Goal: Transaction & Acquisition: Purchase product/service

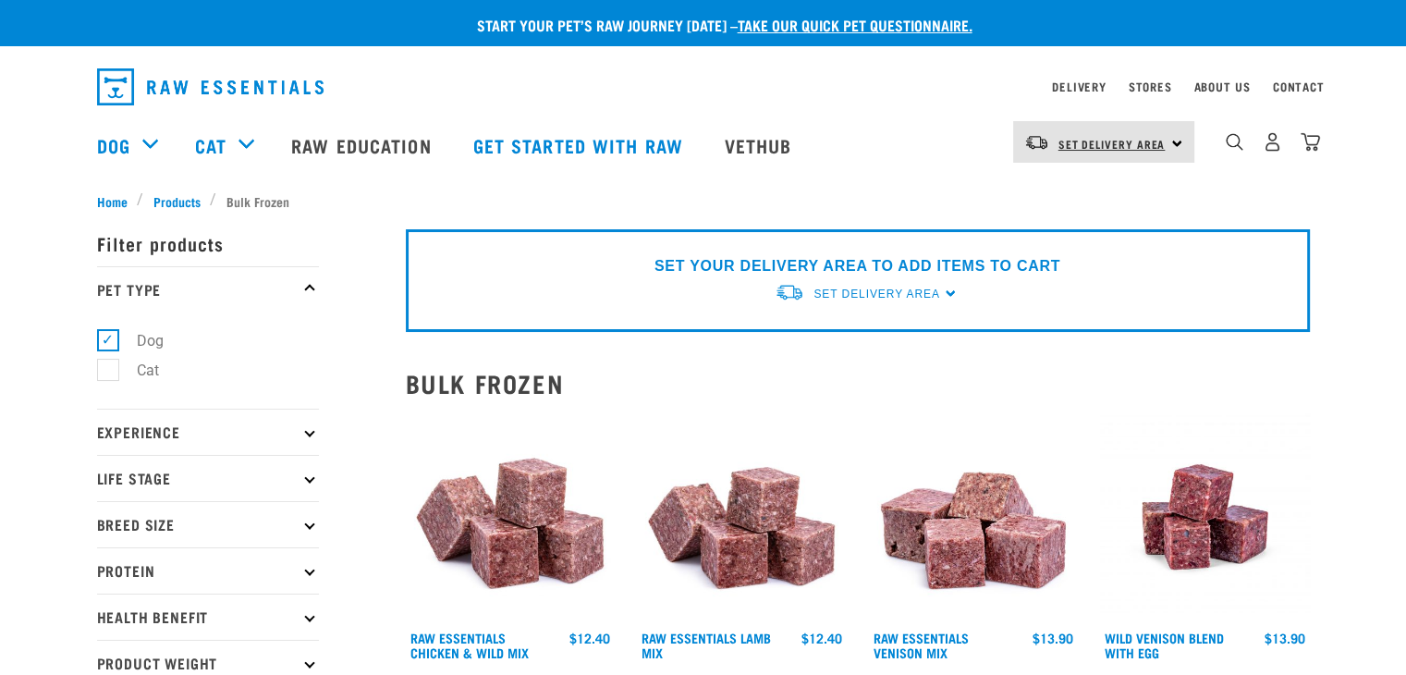
drag, startPoint x: 1105, startPoint y: 135, endPoint x: 1120, endPoint y: 151, distance: 21.6
click at [1106, 135] on link "Set Delivery Area" at bounding box center [1112, 144] width 107 height 30
click at [1082, 185] on link "[GEOGRAPHIC_DATA]" at bounding box center [1102, 194] width 178 height 41
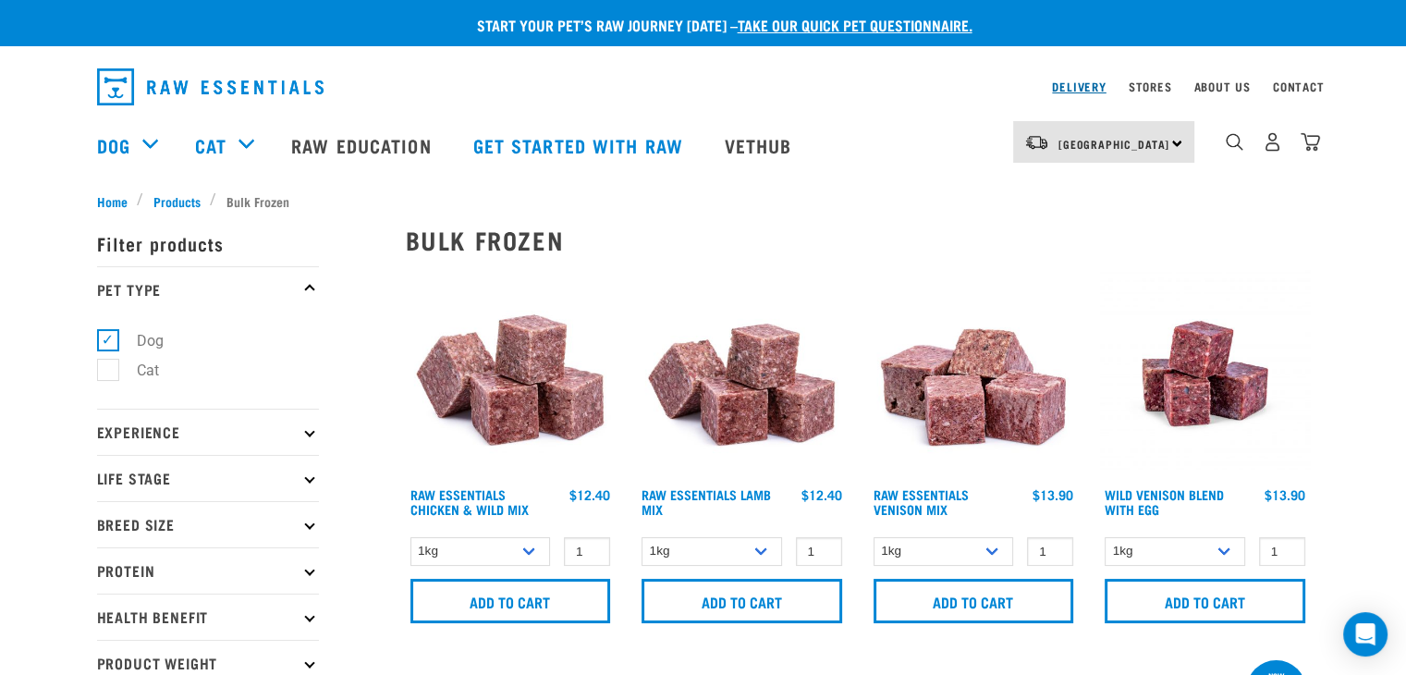
click at [1083, 90] on link "Delivery" at bounding box center [1079, 86] width 54 height 6
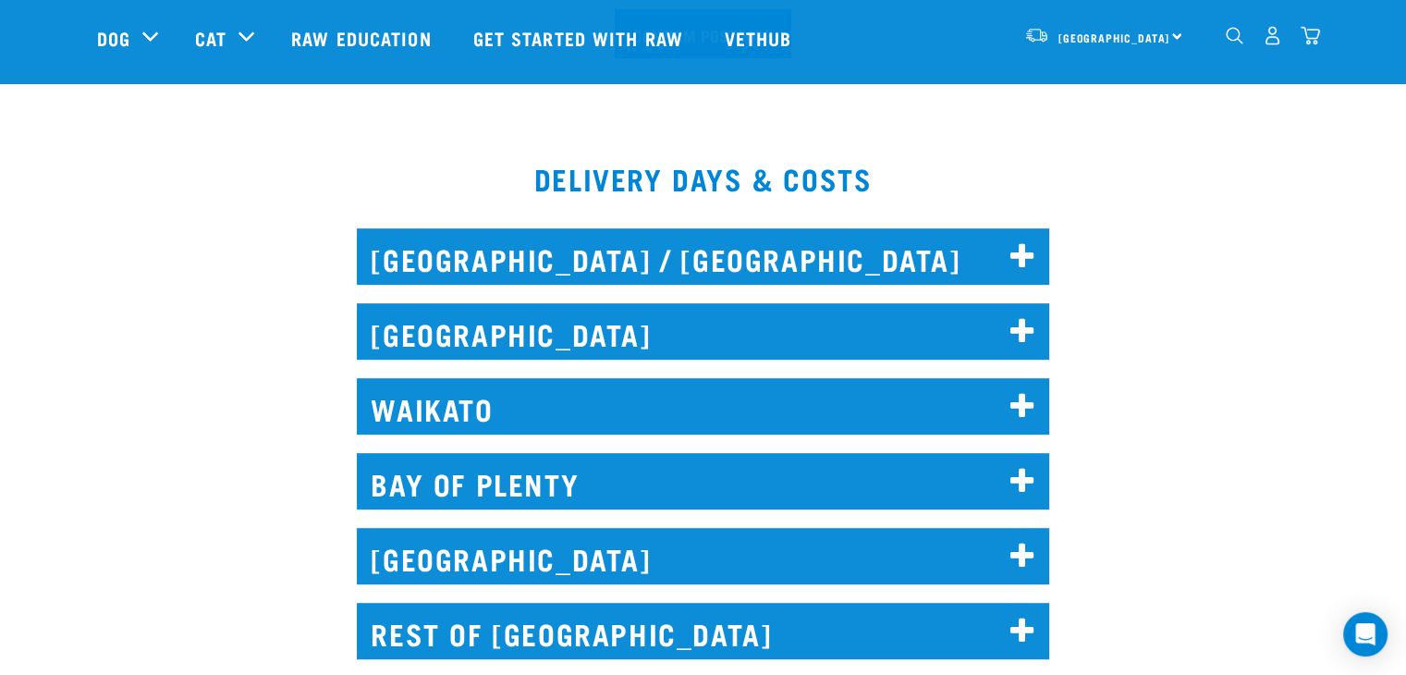
scroll to position [740, 0]
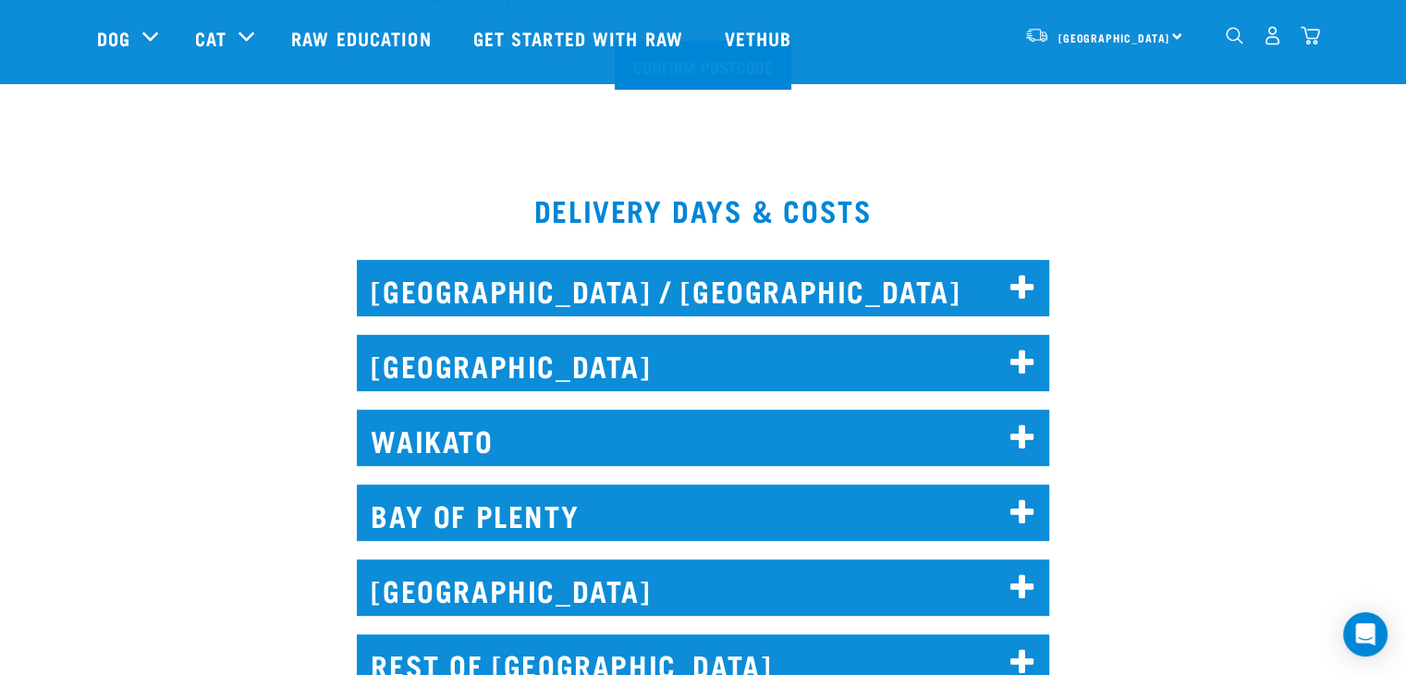
click at [559, 435] on h2 "WAIKATO" at bounding box center [703, 438] width 693 height 56
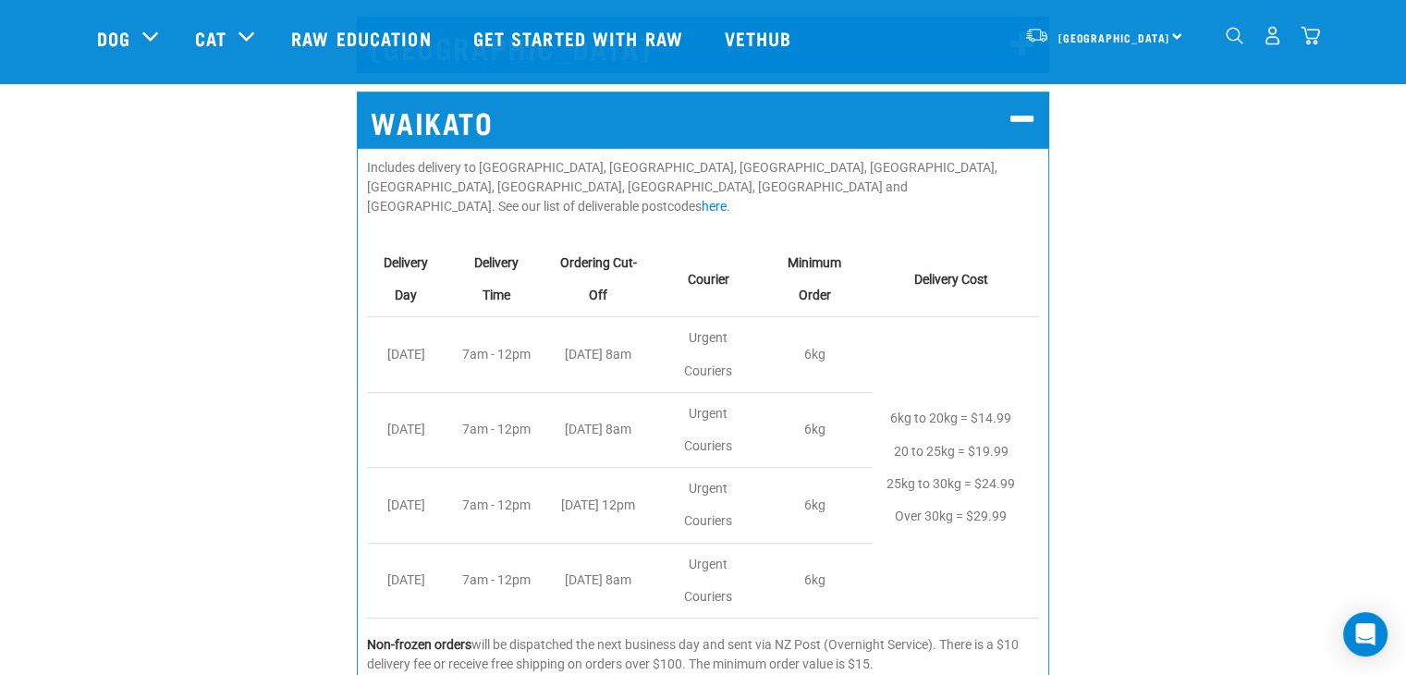
scroll to position [1110, 0]
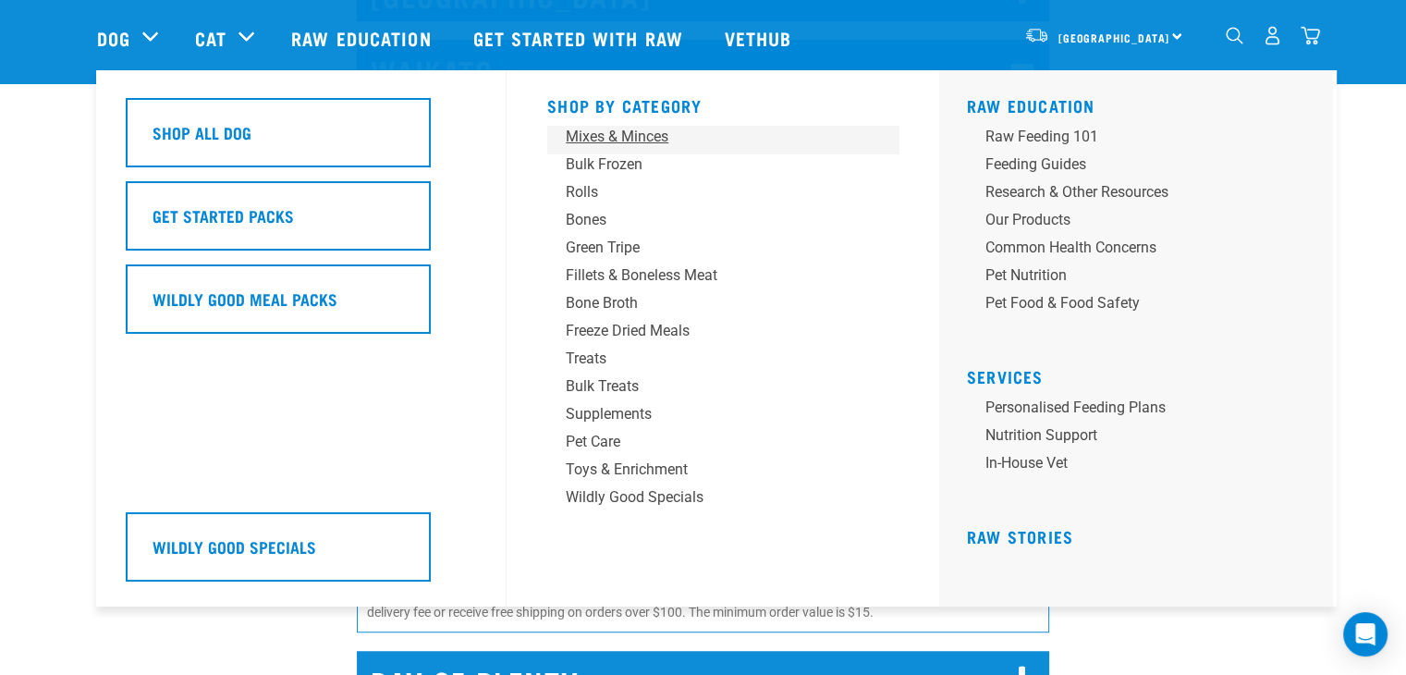
click at [581, 141] on div "Mixes & Minces" at bounding box center [710, 137] width 288 height 22
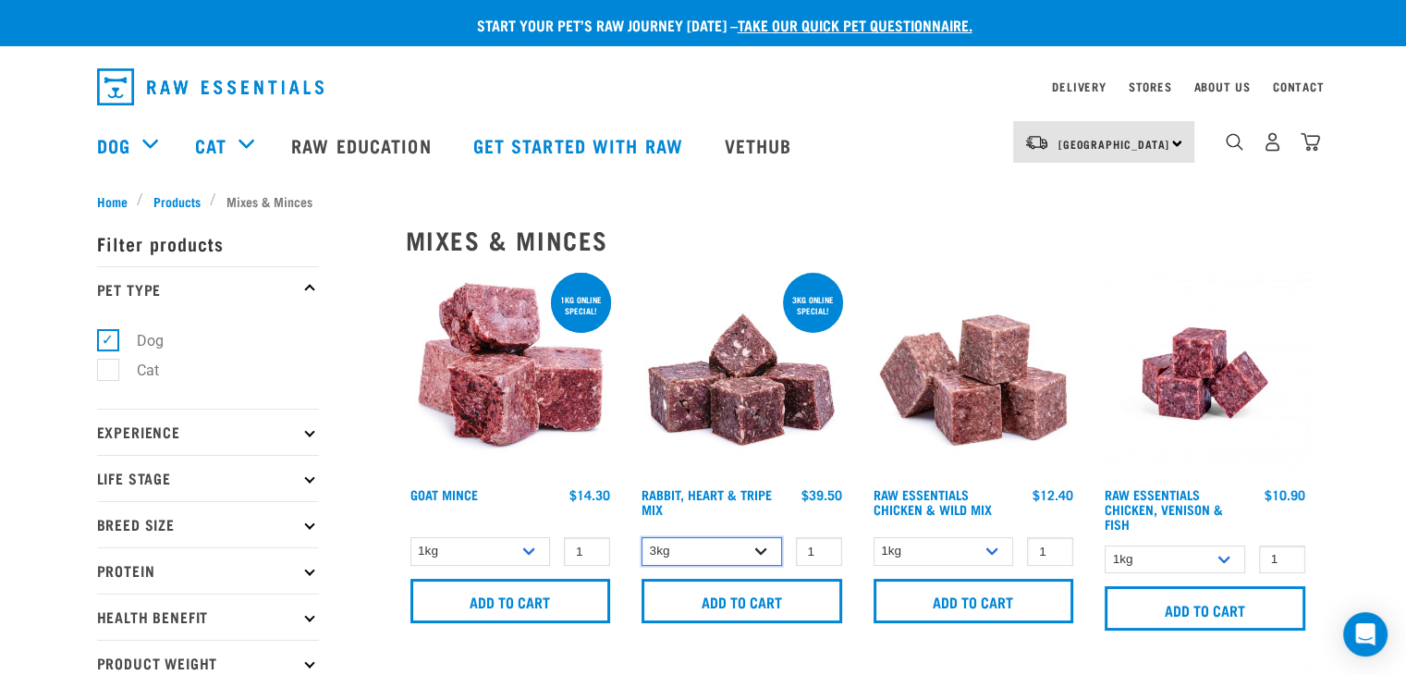
click at [680, 539] on select "3kg 1kg" at bounding box center [712, 551] width 141 height 29
click at [477, 533] on div "ONLINE SPECIAL! 1kg online special! Goat Mince 1 0 100 0" at bounding box center [511, 456] width 232 height 396
click at [484, 546] on select "1kg 3kg" at bounding box center [481, 551] width 141 height 29
click at [411, 537] on select "1kg 3kg" at bounding box center [481, 551] width 141 height 29
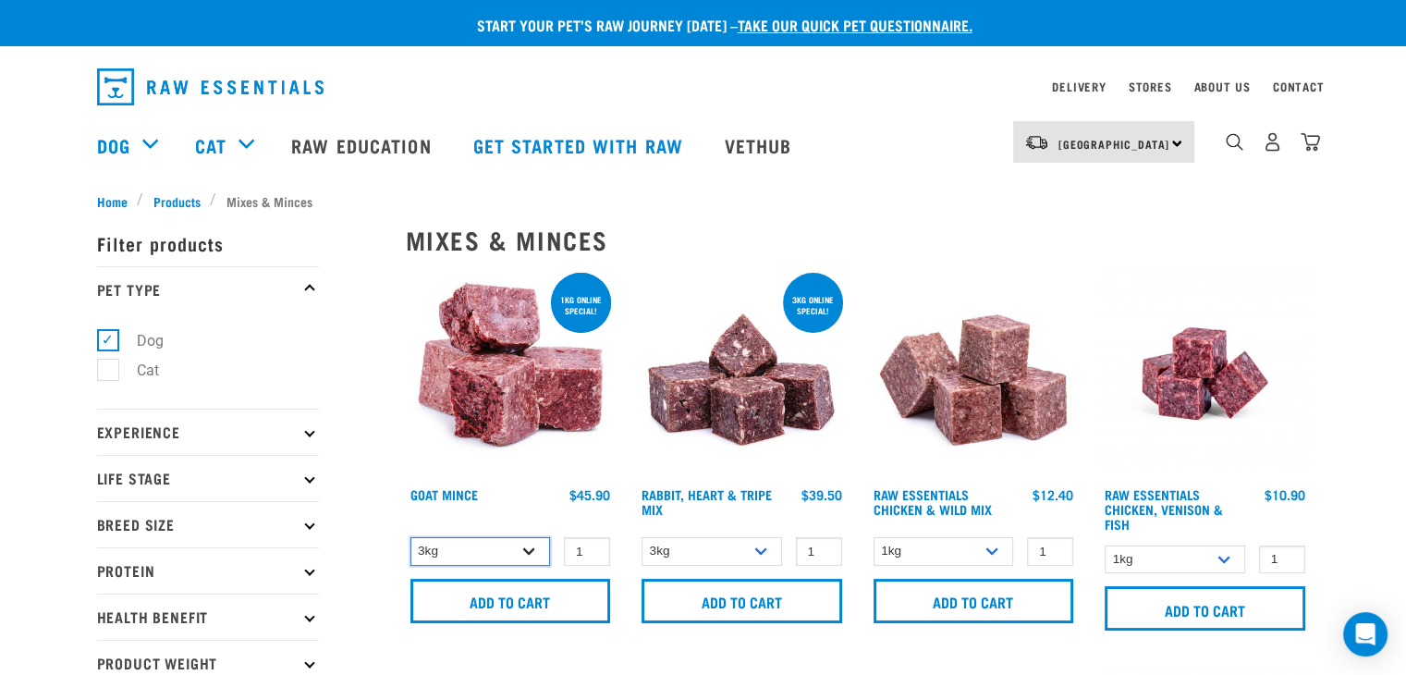
click at [459, 549] on select "1kg 3kg" at bounding box center [481, 551] width 141 height 29
select select "431"
click at [411, 537] on select "1kg 3kg" at bounding box center [481, 551] width 141 height 29
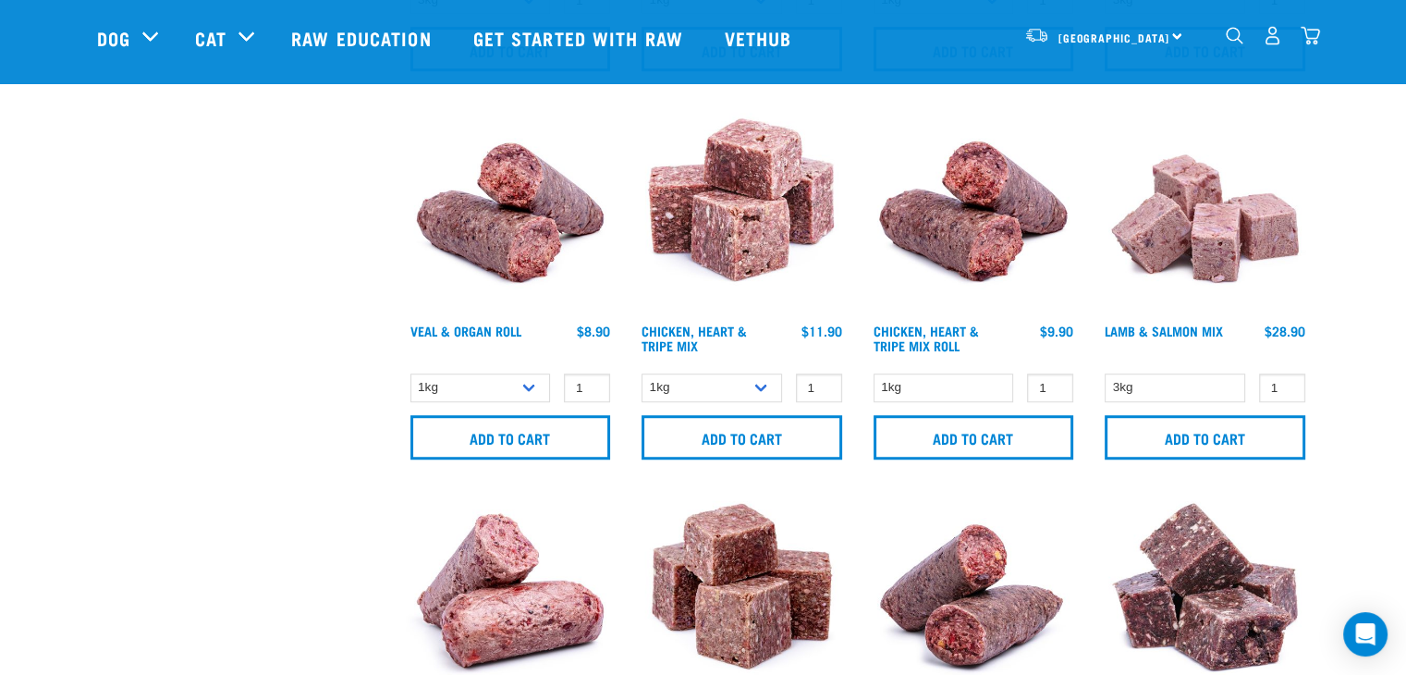
scroll to position [1202, 0]
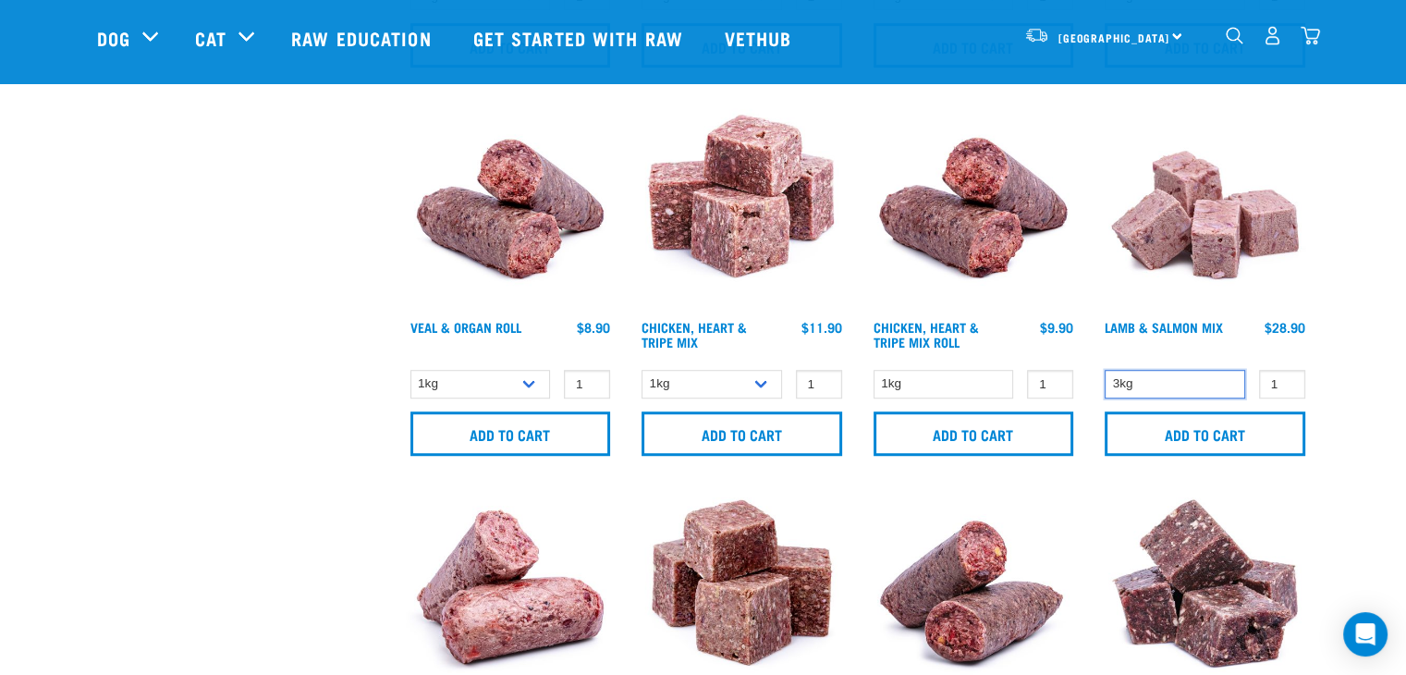
click at [1182, 376] on select "3kg" at bounding box center [1175, 384] width 141 height 29
click at [1181, 376] on select "3kg" at bounding box center [1175, 384] width 141 height 29
click at [1286, 382] on input "0" at bounding box center [1282, 384] width 46 height 29
click at [1278, 360] on div "Lamb & Salmon Mix 0 0 100 0 100" at bounding box center [1205, 283] width 232 height 387
click at [1287, 375] on input "1" at bounding box center [1282, 384] width 46 height 29
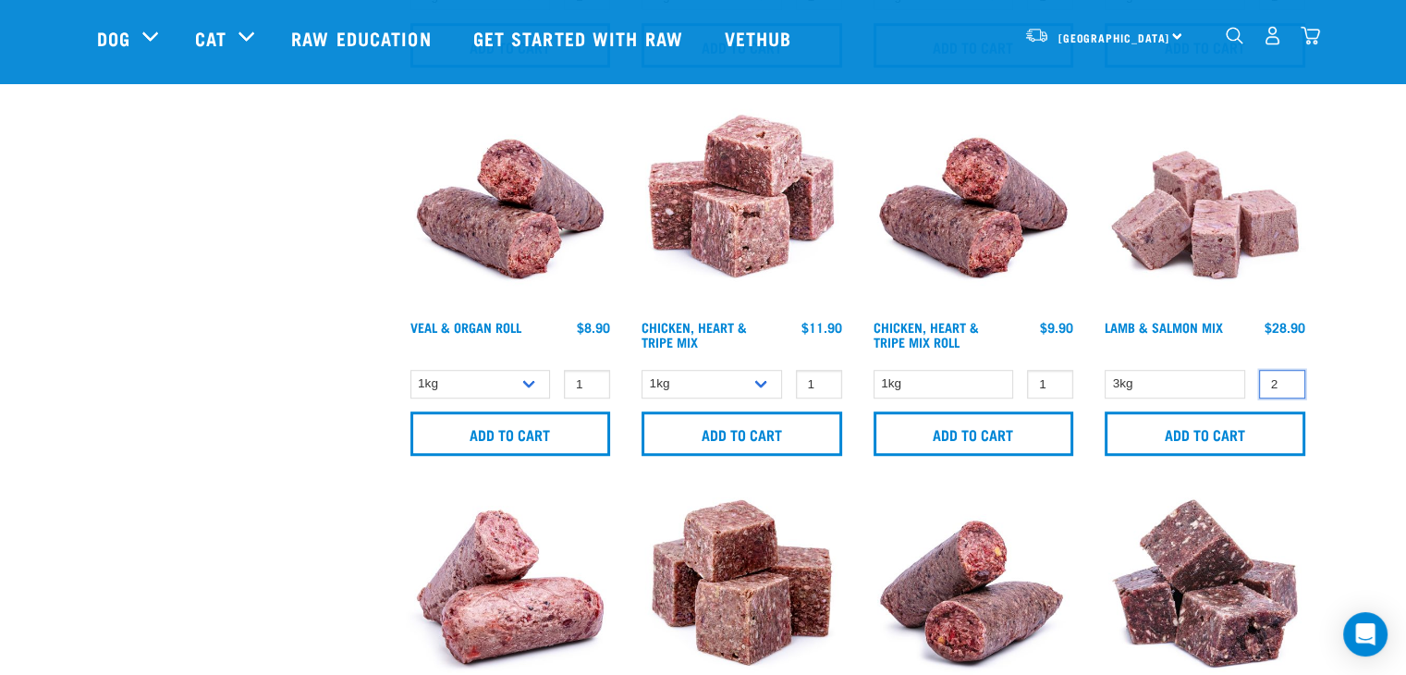
click at [1287, 375] on input "2" at bounding box center [1282, 384] width 46 height 29
click at [1287, 375] on input "3" at bounding box center [1282, 384] width 46 height 29
type input "4"
click at [1287, 375] on input "4" at bounding box center [1282, 384] width 46 height 29
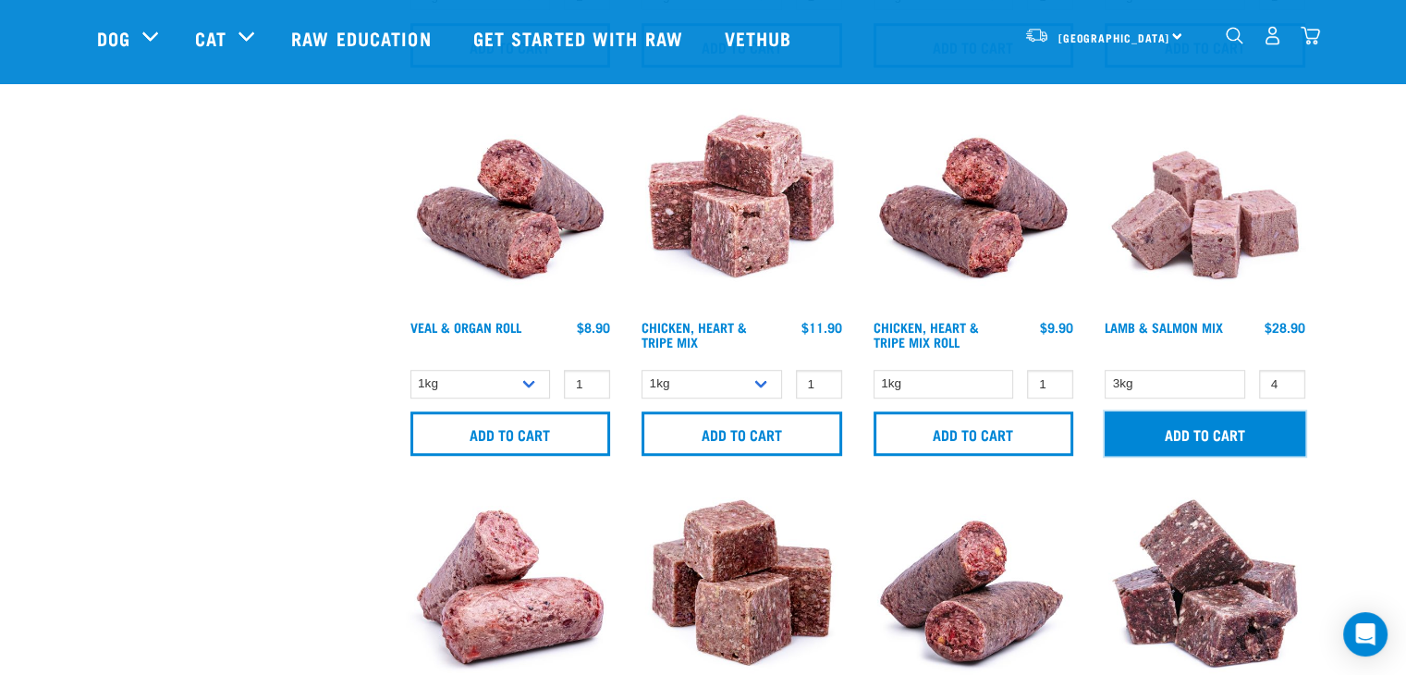
click at [1235, 429] on input "Add to cart" at bounding box center [1205, 433] width 201 height 44
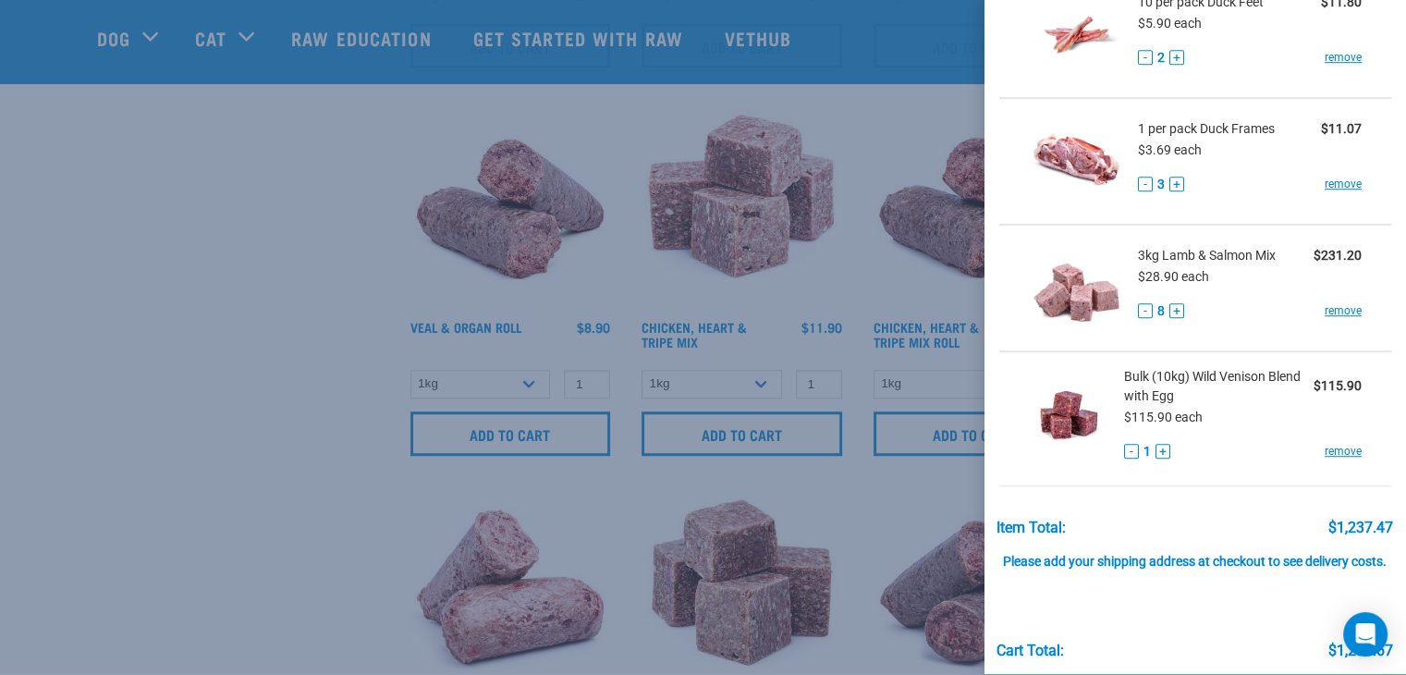
scroll to position [1294, 0]
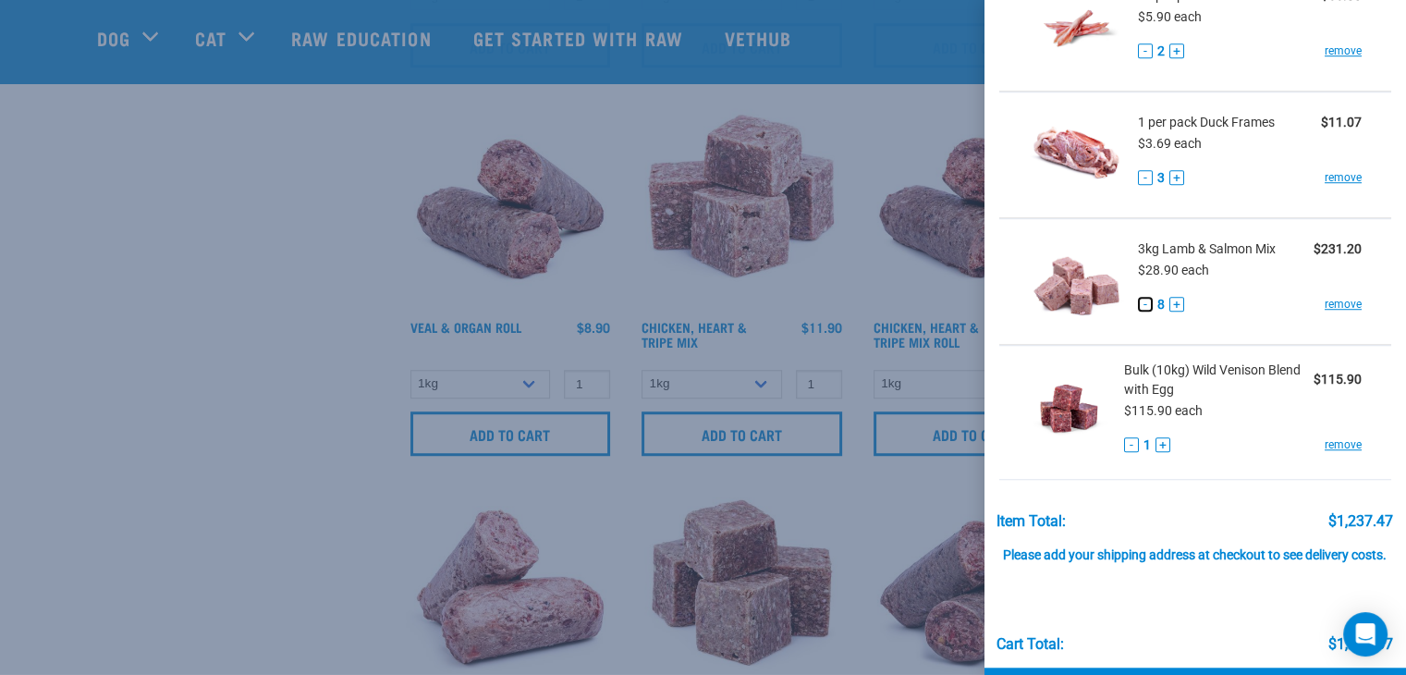
click at [1141, 309] on button "-" at bounding box center [1145, 304] width 15 height 15
click at [1327, 450] on link "remove" at bounding box center [1343, 444] width 37 height 17
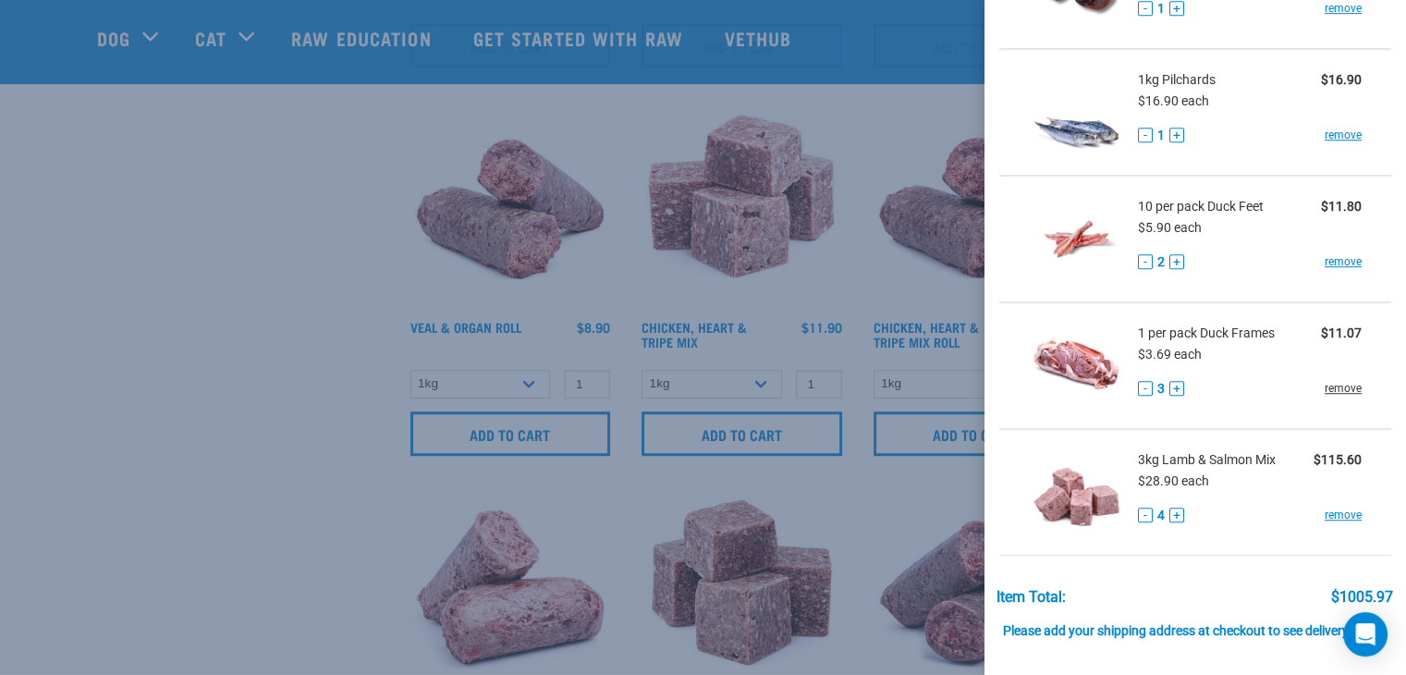
scroll to position [1063, 0]
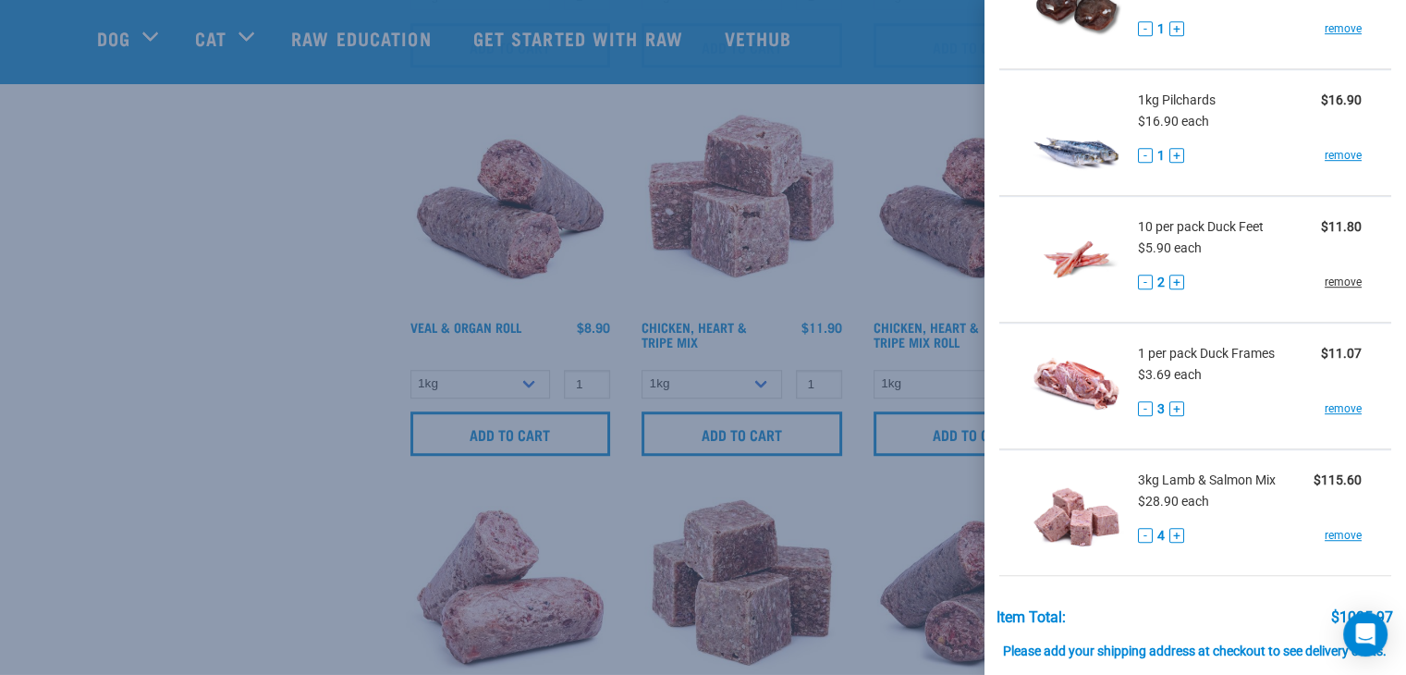
click at [1325, 287] on link "remove" at bounding box center [1343, 282] width 37 height 17
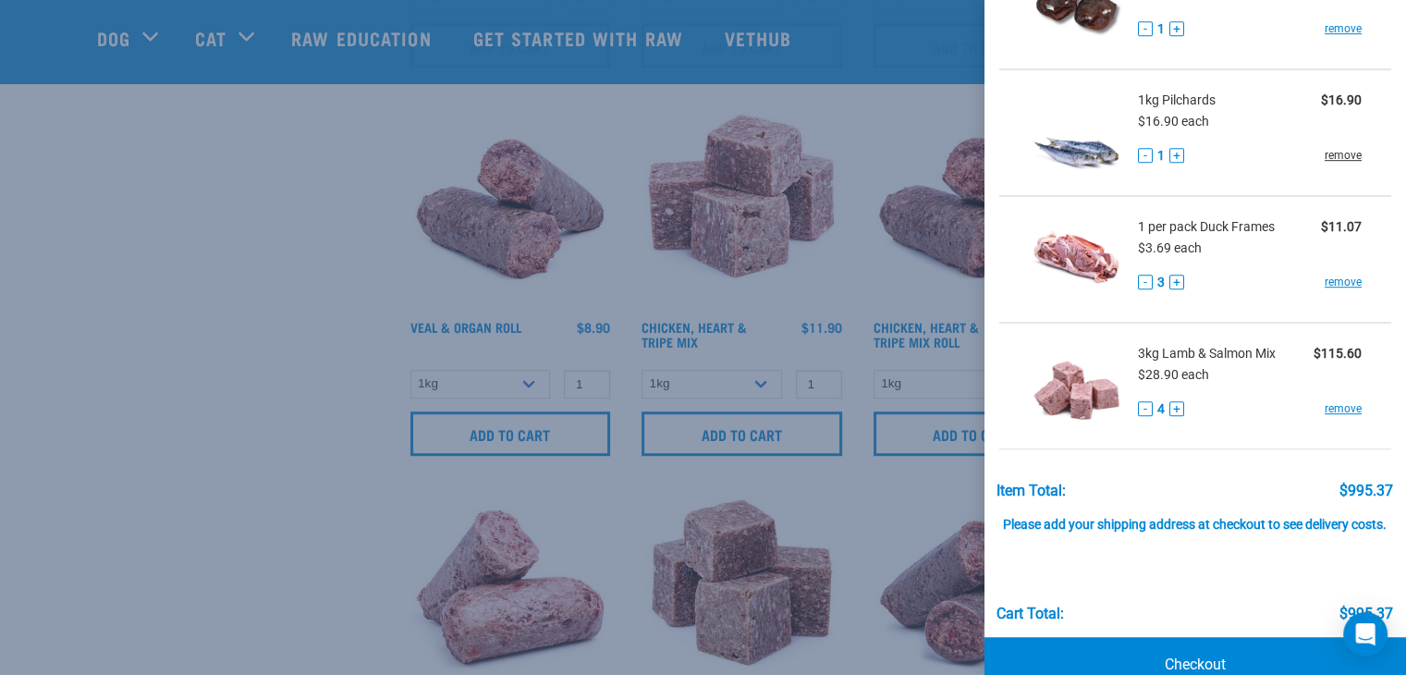
click at [1330, 156] on link "remove" at bounding box center [1343, 155] width 37 height 17
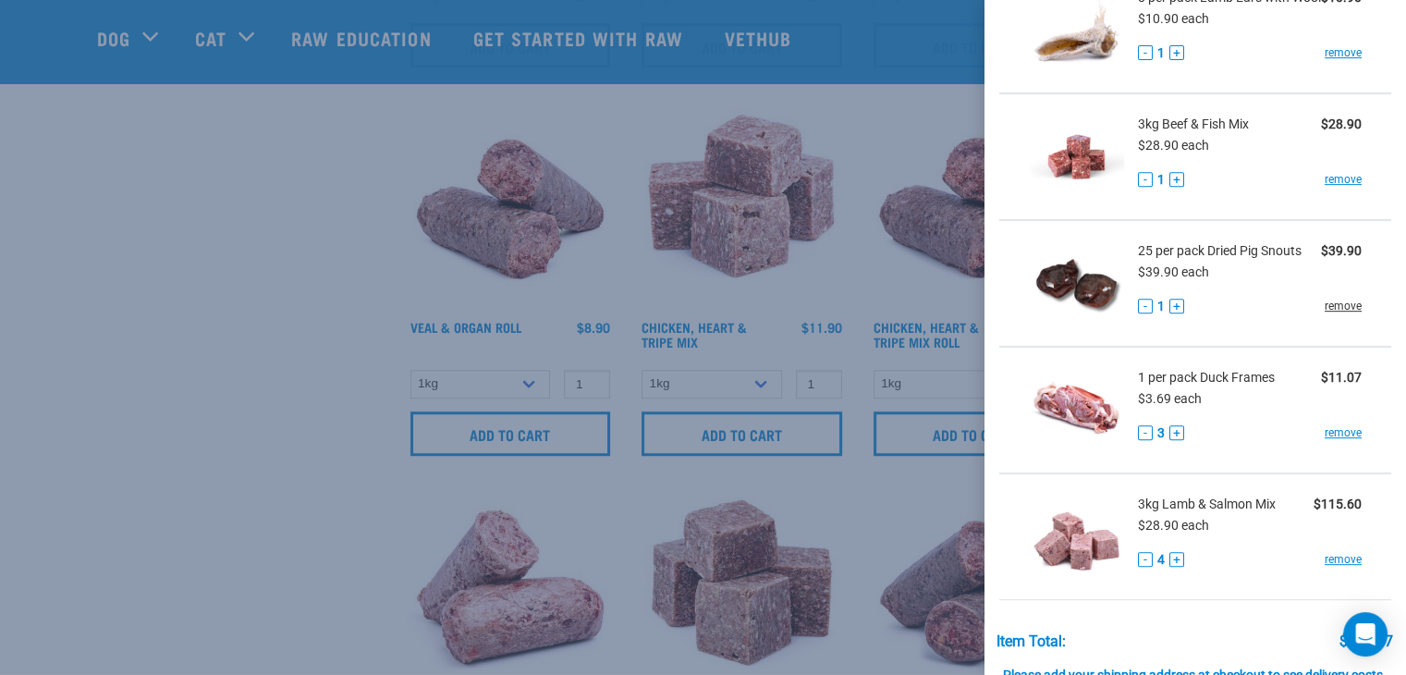
click at [1330, 312] on link "remove" at bounding box center [1343, 306] width 37 height 17
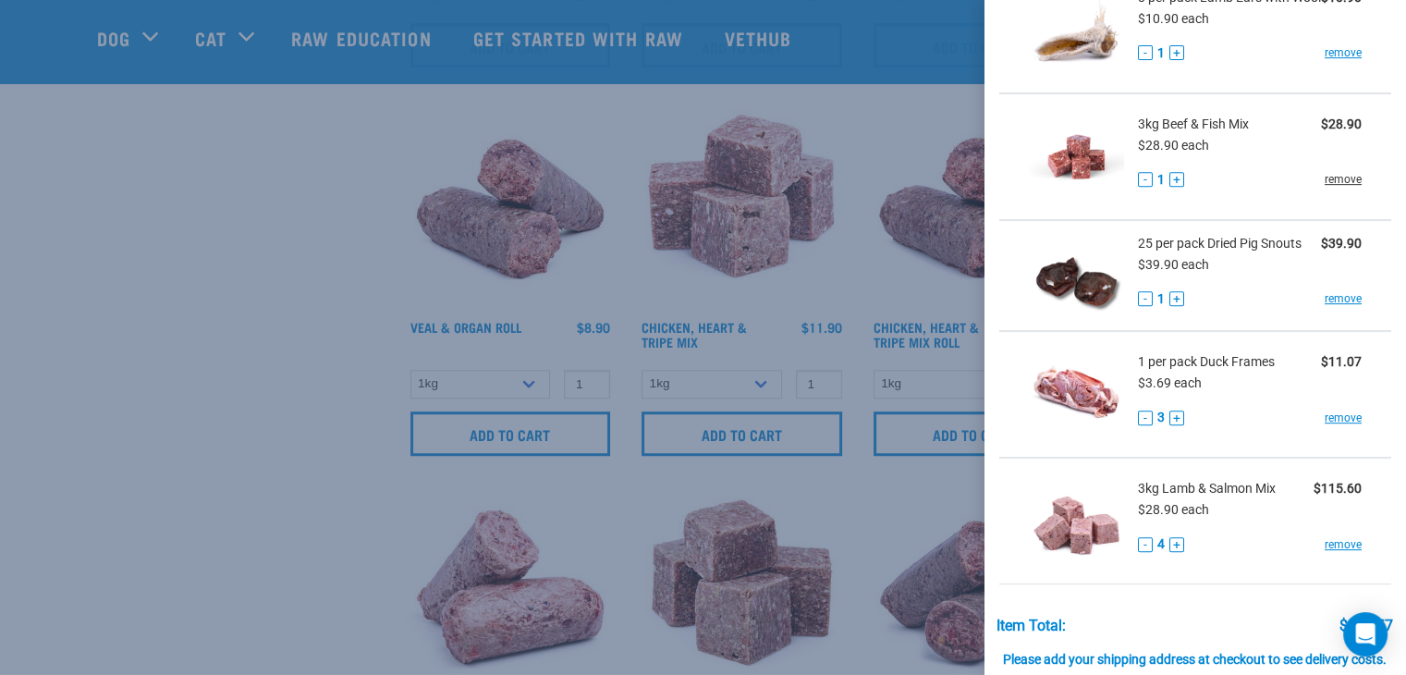
click at [1329, 181] on link "remove" at bounding box center [1343, 179] width 37 height 17
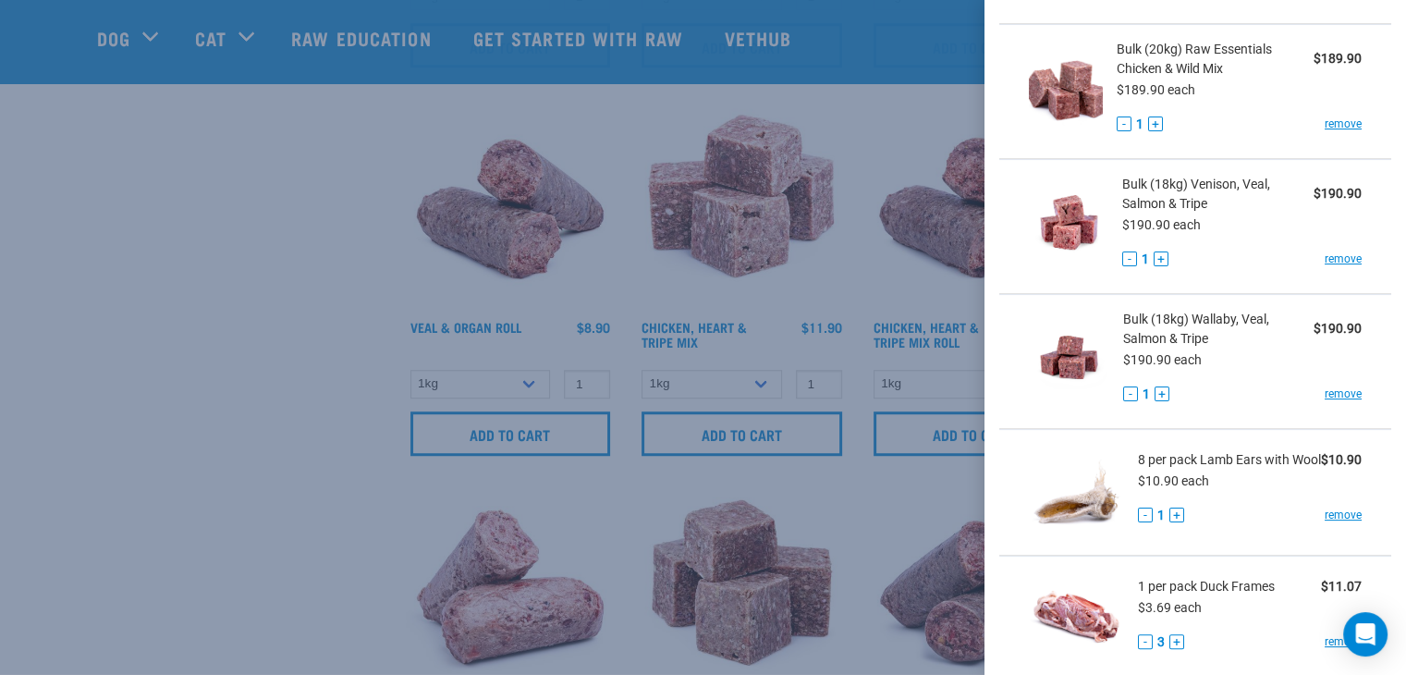
scroll to position [92, 0]
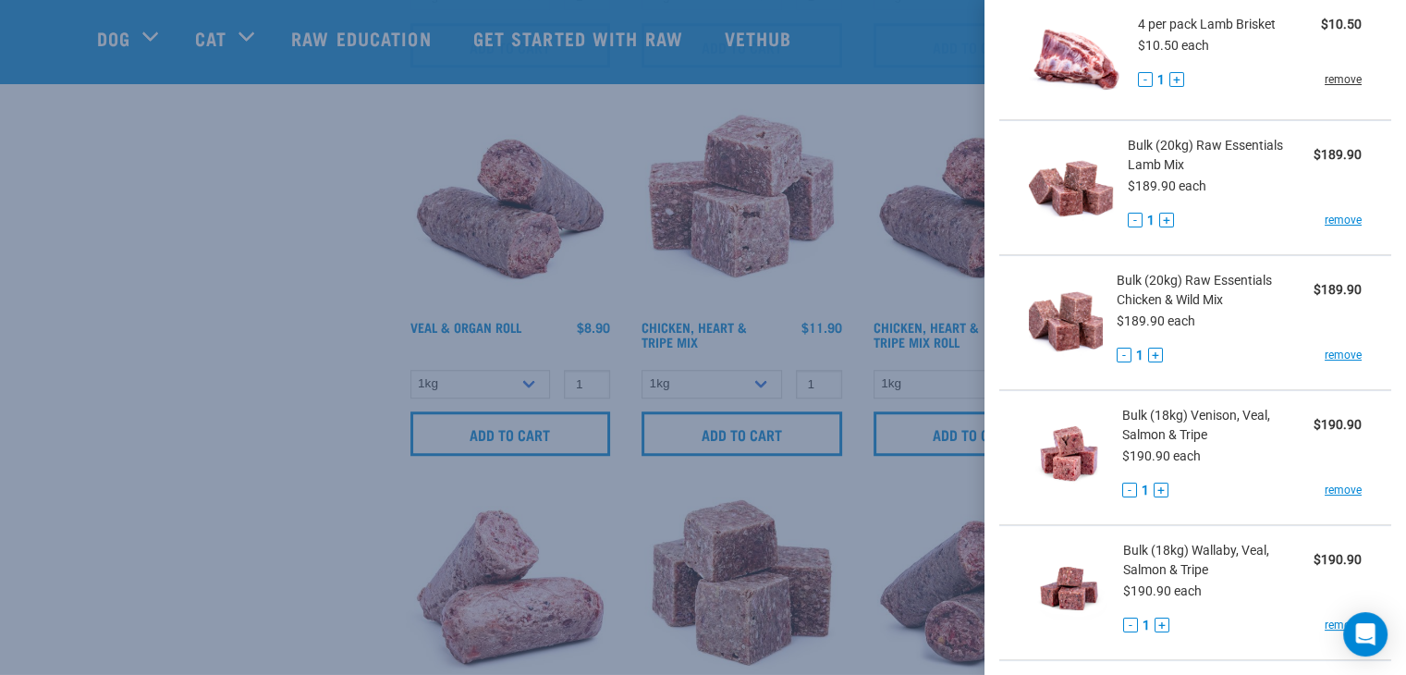
click at [1325, 88] on link "remove" at bounding box center [1343, 79] width 37 height 17
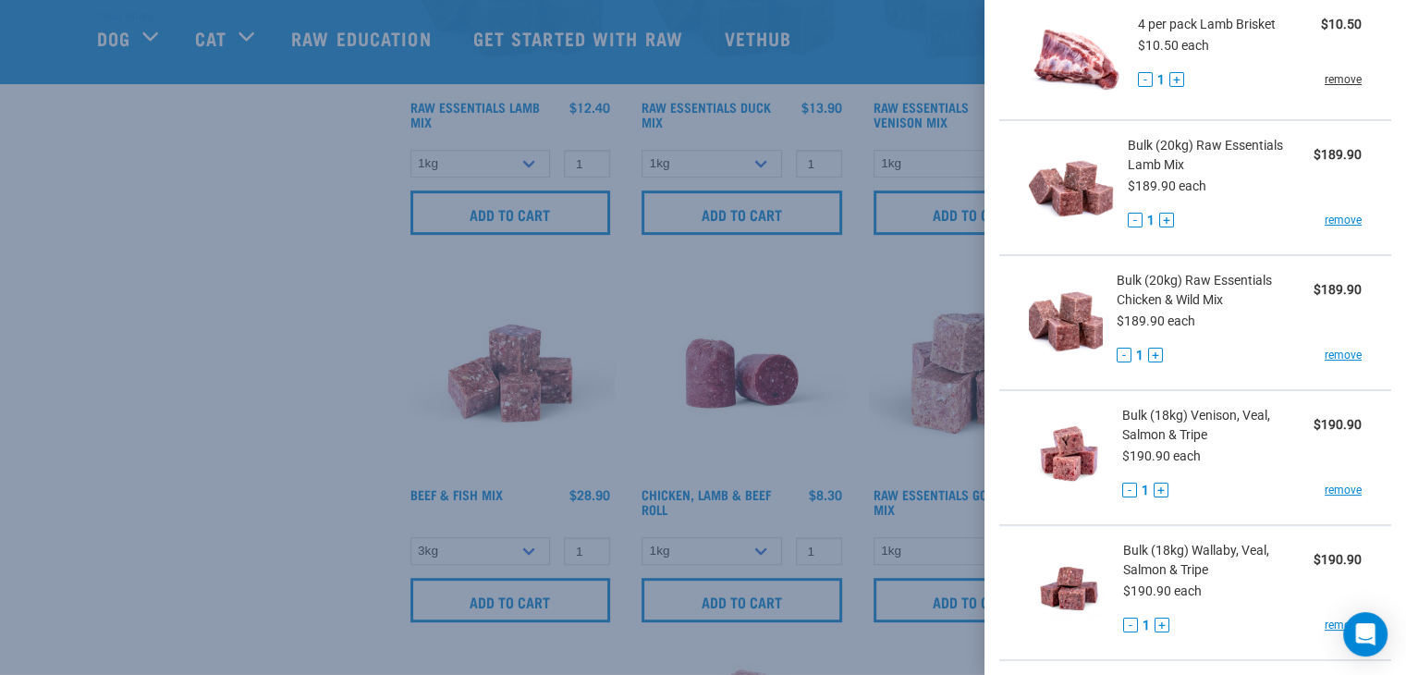
scroll to position [0, 0]
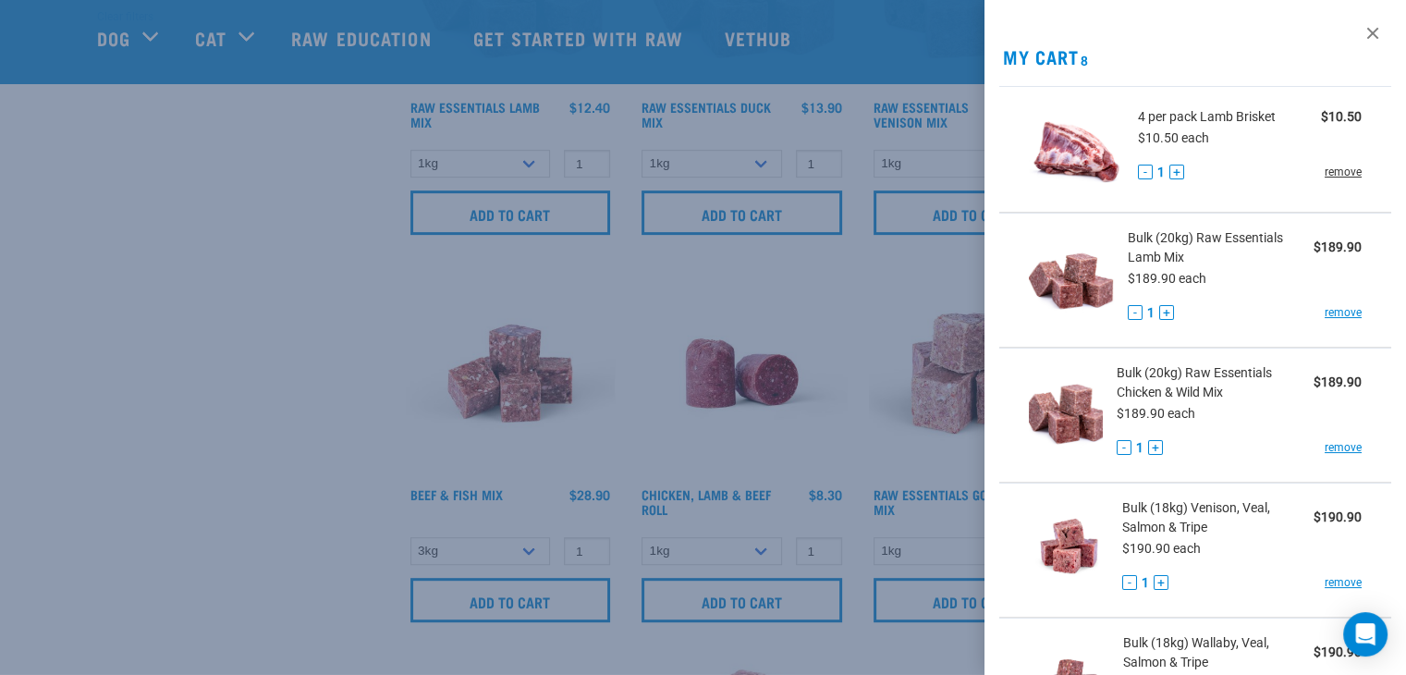
click at [1325, 177] on link "remove" at bounding box center [1343, 172] width 37 height 17
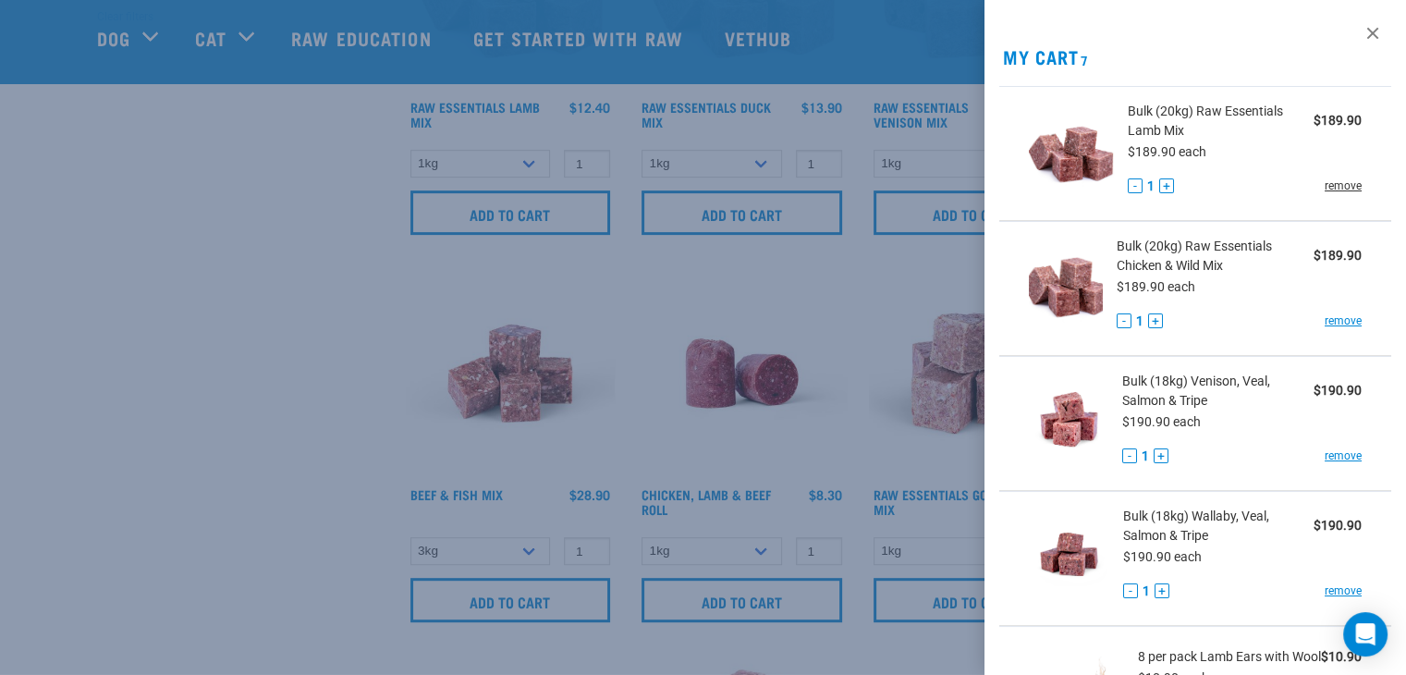
click at [1343, 187] on link "remove" at bounding box center [1343, 186] width 37 height 17
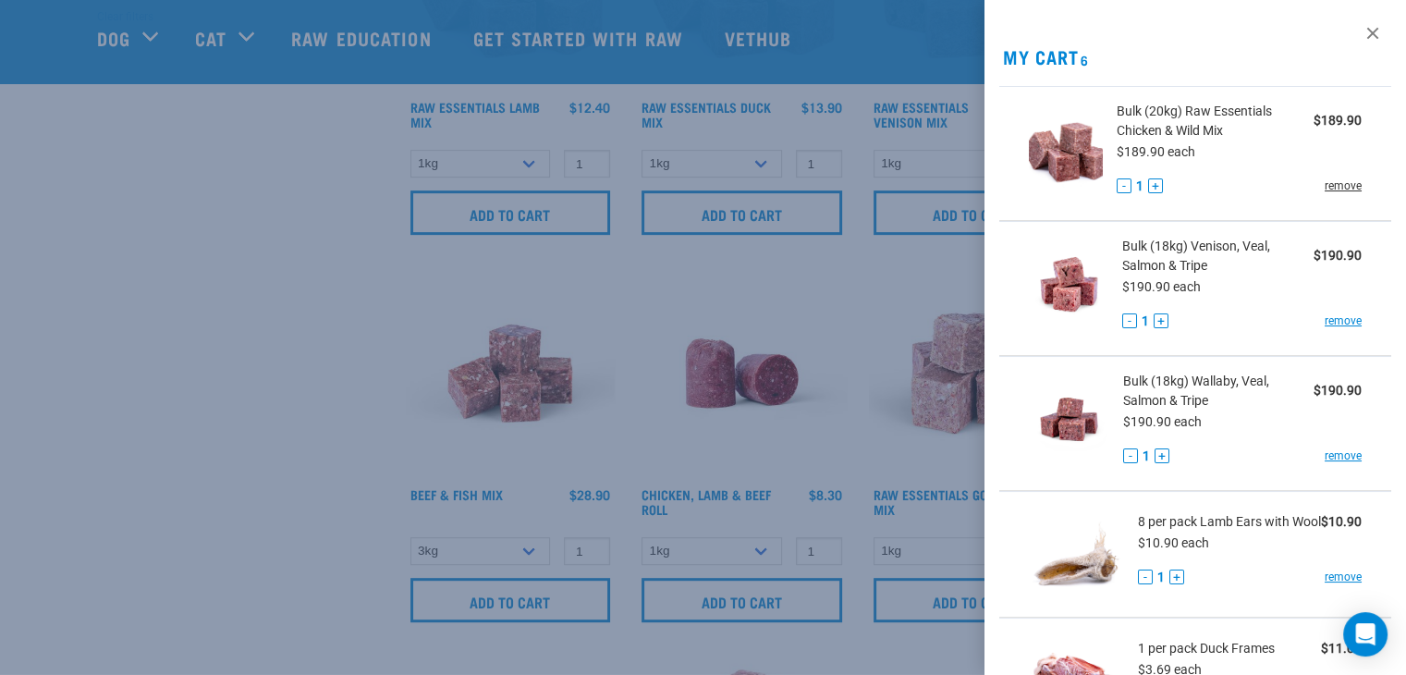
click at [1328, 182] on link "remove" at bounding box center [1343, 186] width 37 height 17
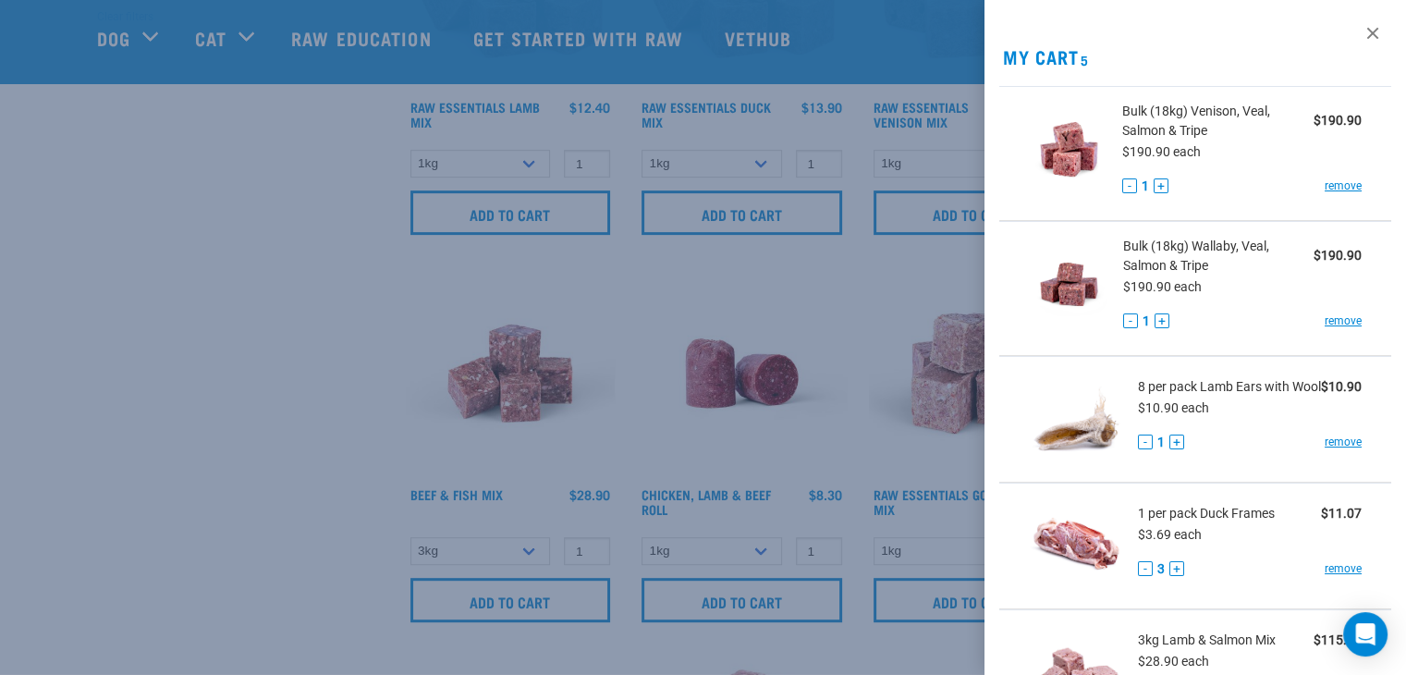
click at [1328, 182] on link "remove" at bounding box center [1343, 186] width 37 height 17
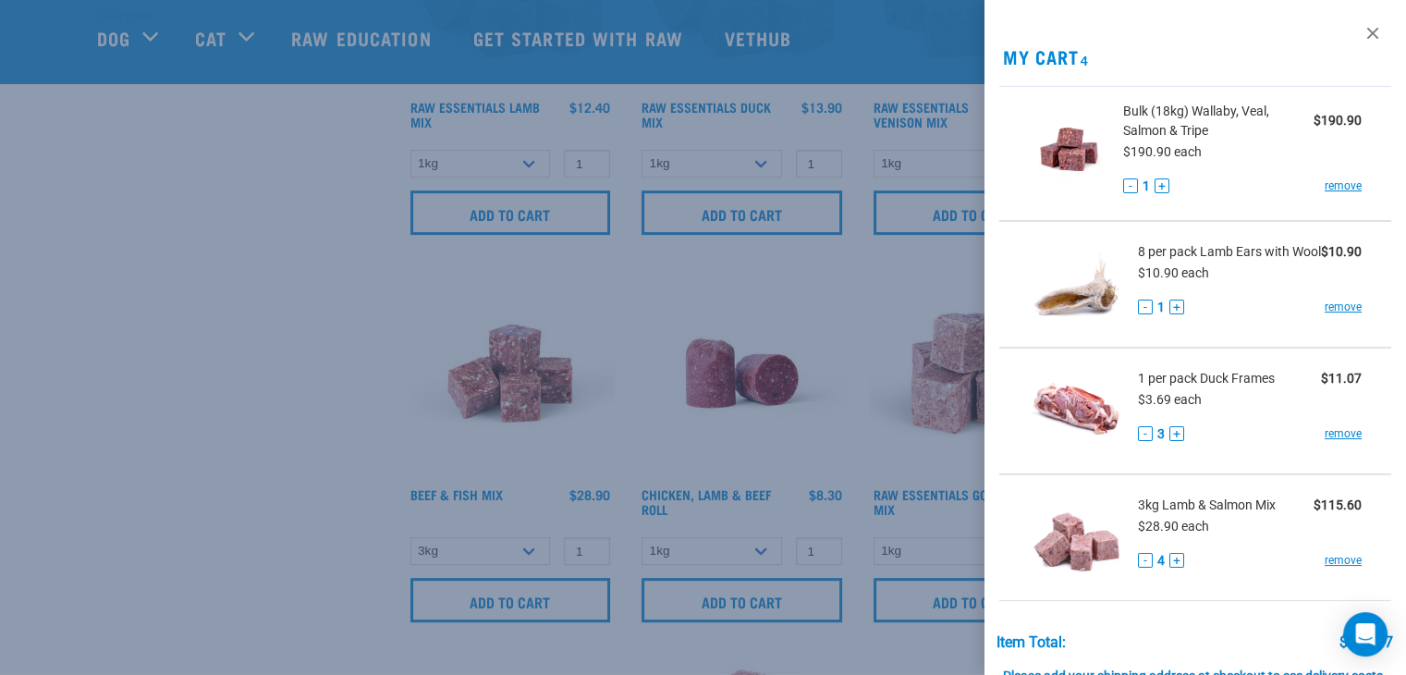
click at [1328, 182] on link "remove" at bounding box center [1343, 186] width 37 height 17
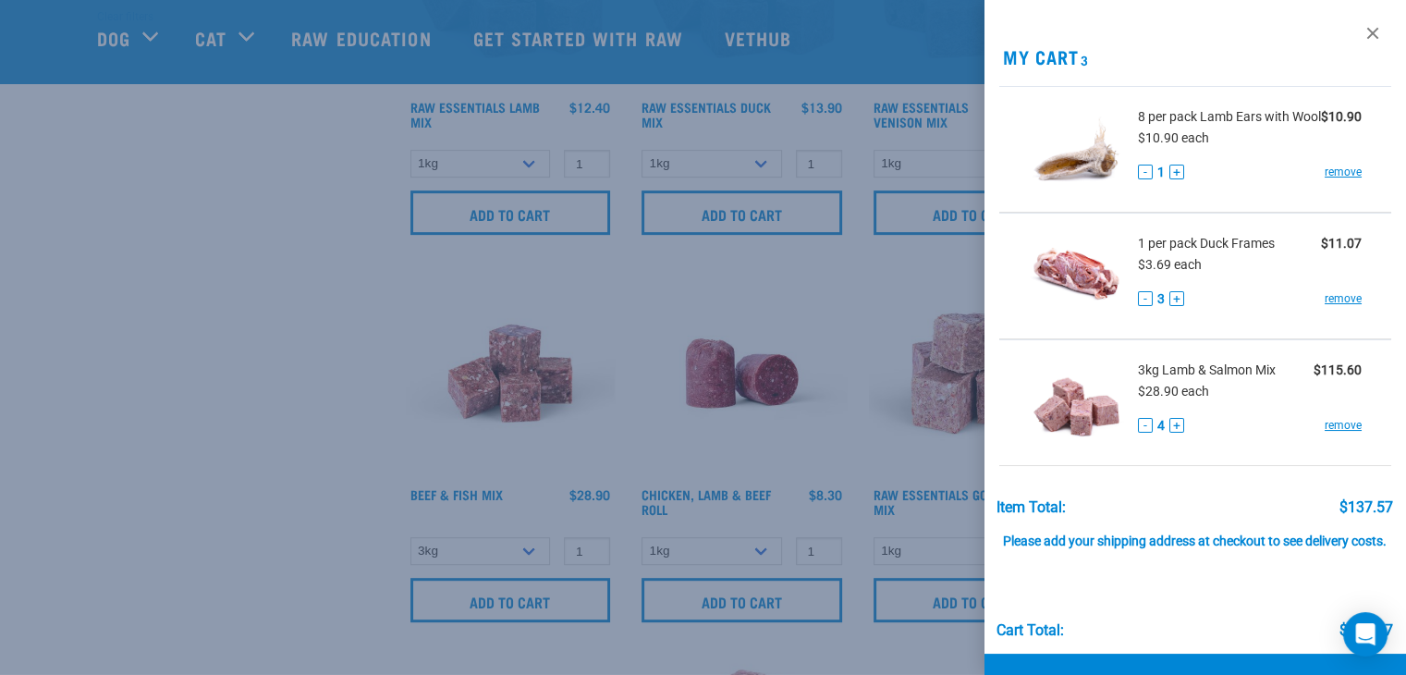
click at [1328, 180] on link "remove" at bounding box center [1343, 172] width 37 height 17
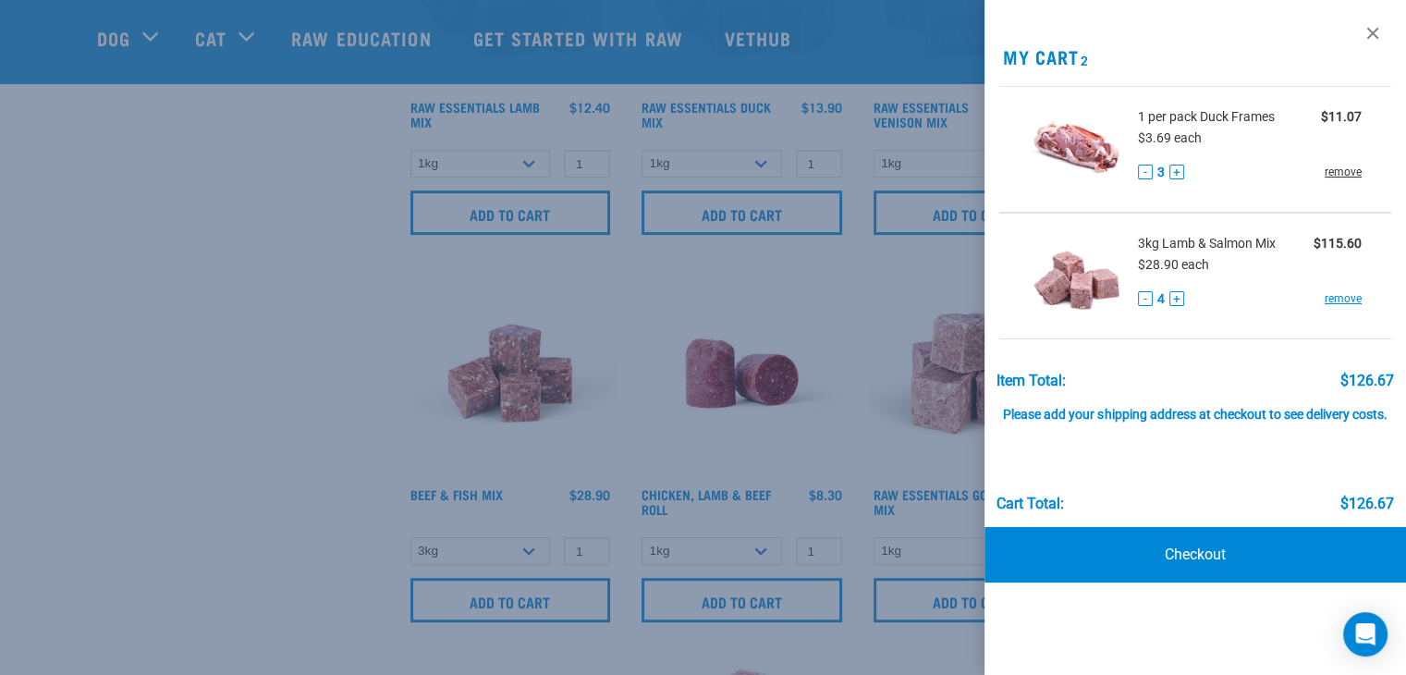
click at [1333, 175] on link "remove" at bounding box center [1343, 172] width 37 height 17
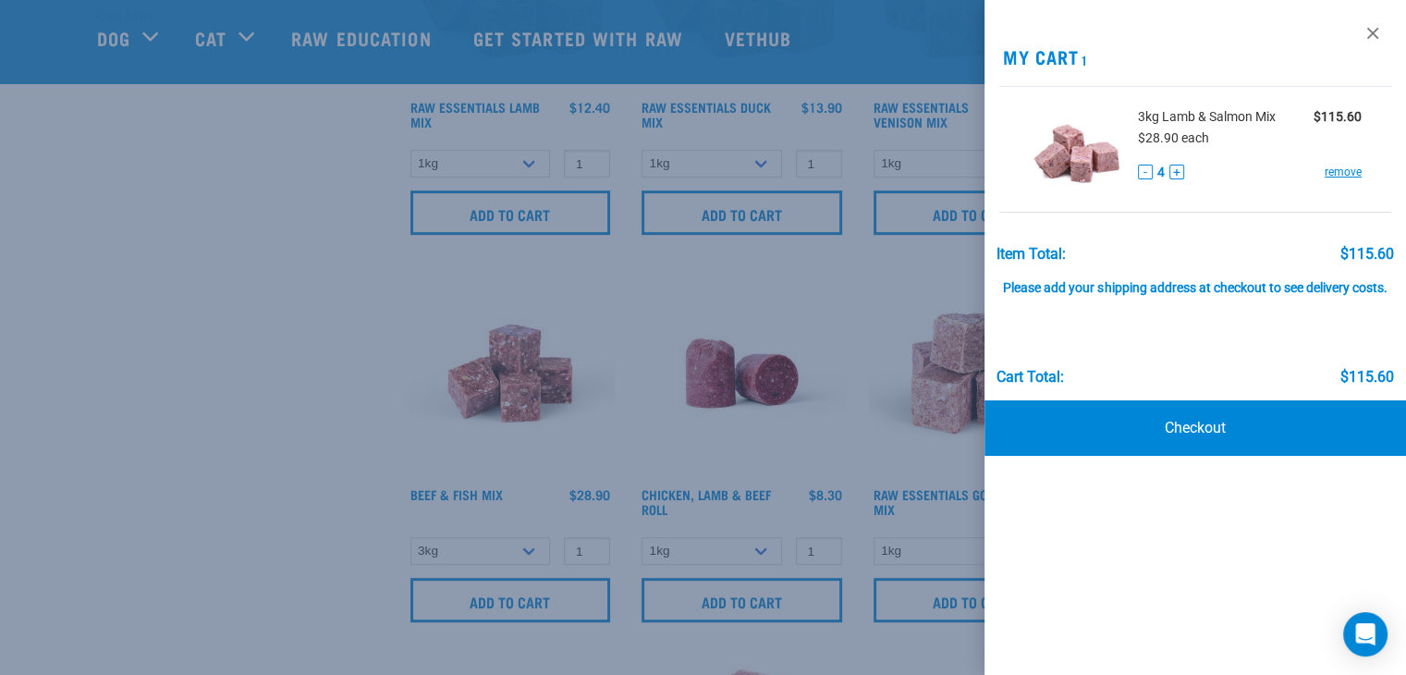
click at [363, 357] on div at bounding box center [703, 337] width 1406 height 675
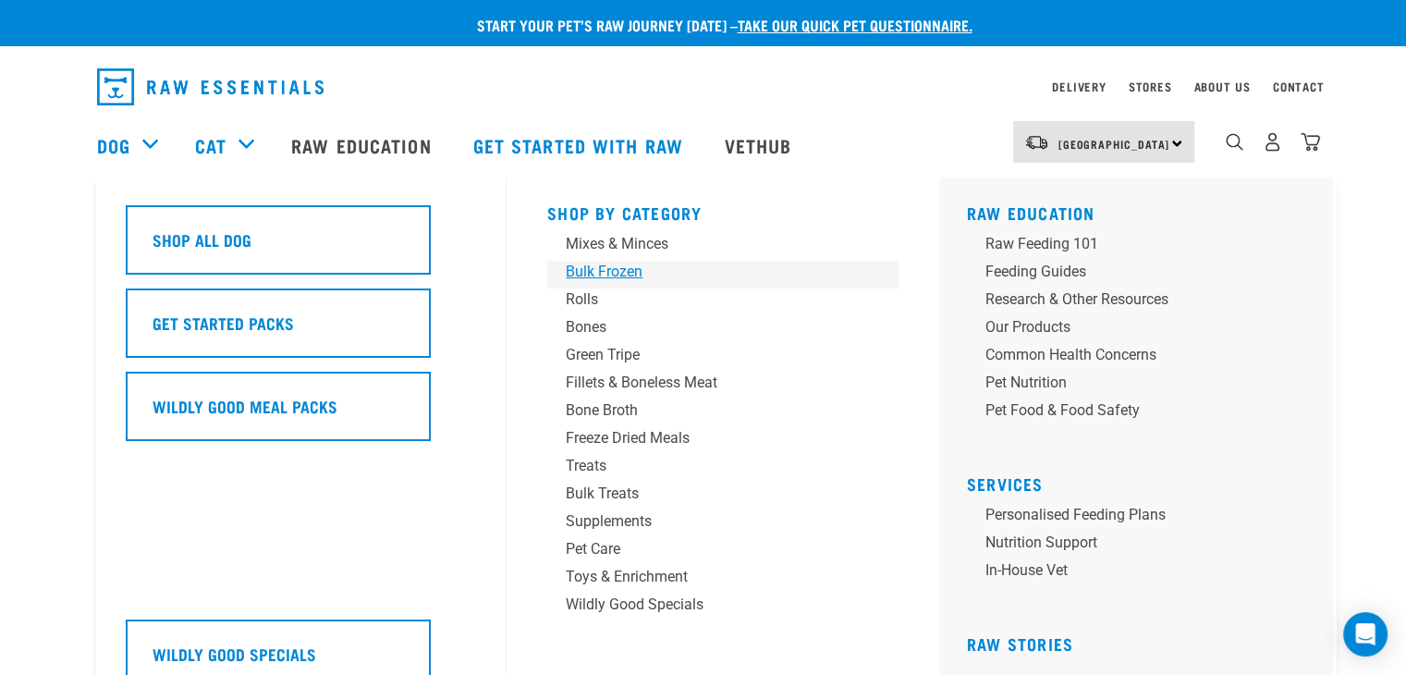
click at [567, 281] on div "Bulk Frozen" at bounding box center [710, 272] width 288 height 22
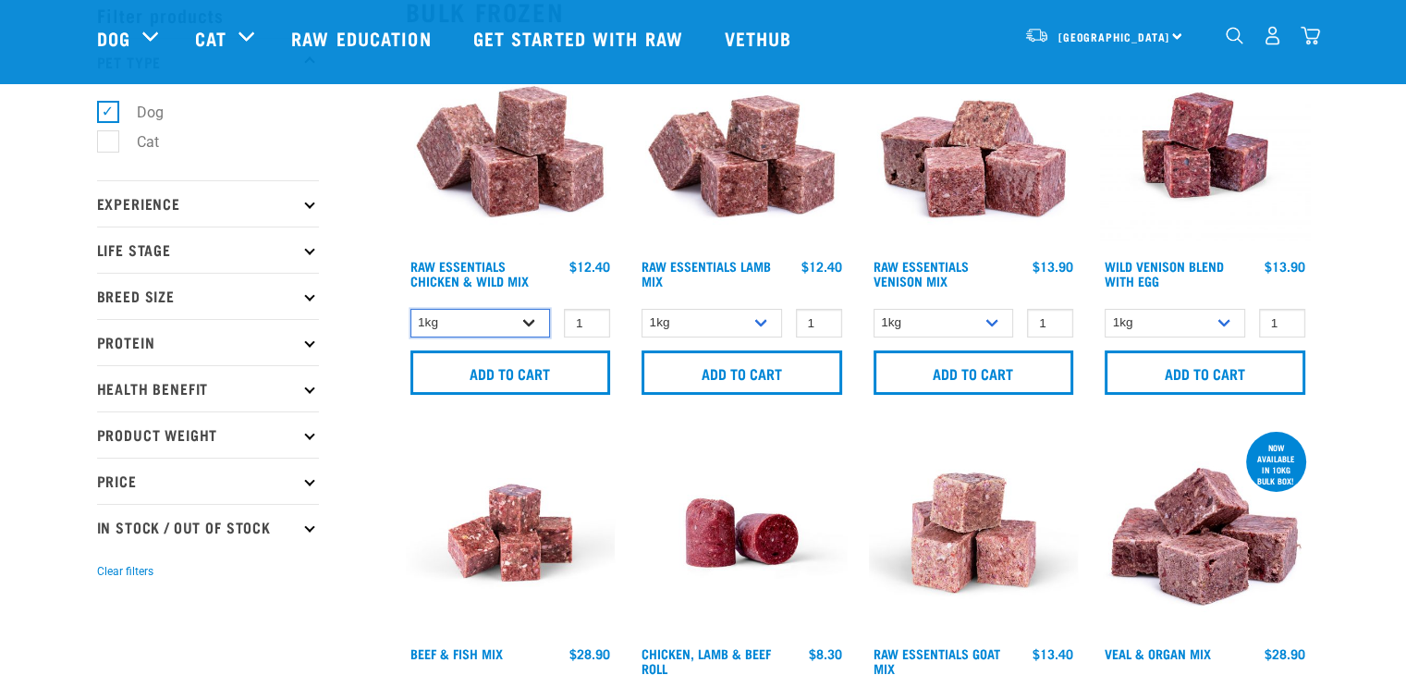
click at [492, 323] on select "1kg 3kg Bulk (10kg)" at bounding box center [481, 323] width 141 height 29
select select "731"
click at [411, 309] on select "1kg 3kg Bulk (10kg)" at bounding box center [481, 323] width 141 height 29
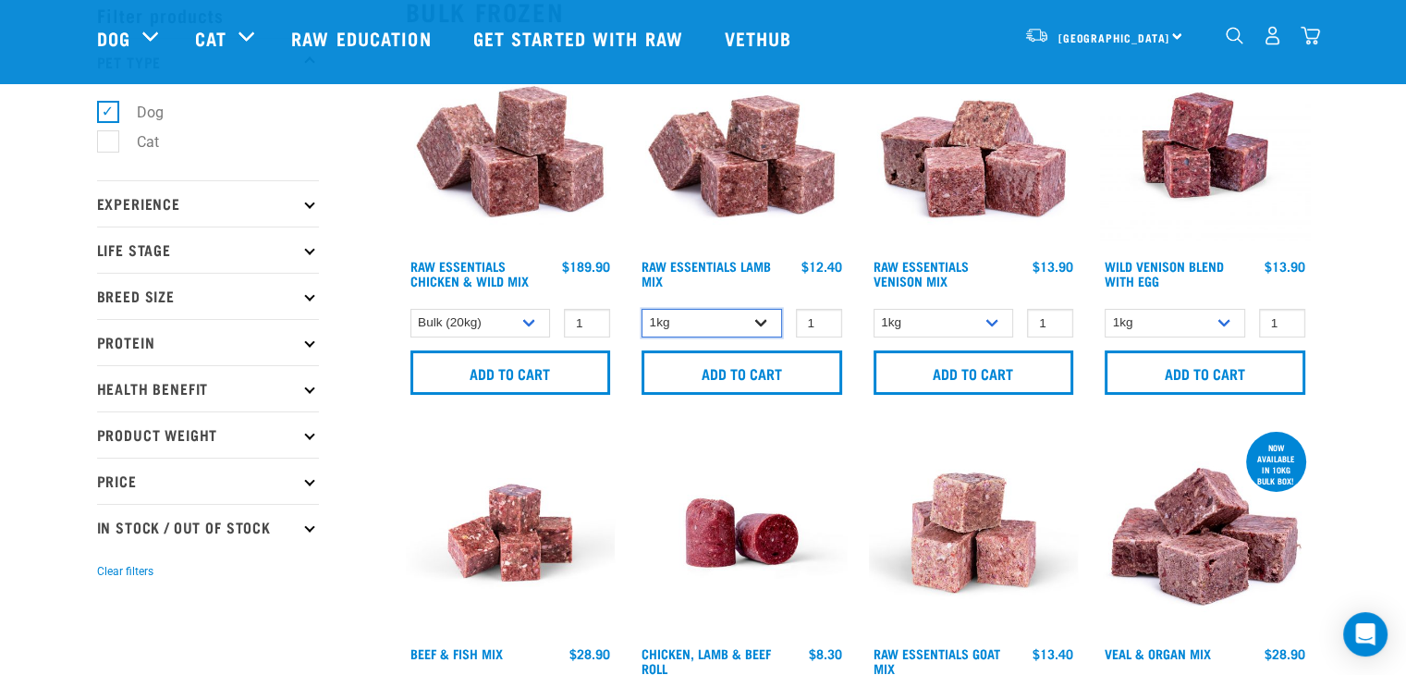
click at [705, 319] on select "1kg 3kg Bulk (10kg)" at bounding box center [712, 323] width 141 height 29
select select "341961"
click at [642, 309] on select "1kg 3kg Bulk (10kg)" at bounding box center [712, 323] width 141 height 29
click at [519, 314] on select "1kg 3kg Bulk (10kg)" at bounding box center [481, 323] width 141 height 29
click at [411, 309] on select "1kg 3kg Bulk (10kg)" at bounding box center [481, 323] width 141 height 29
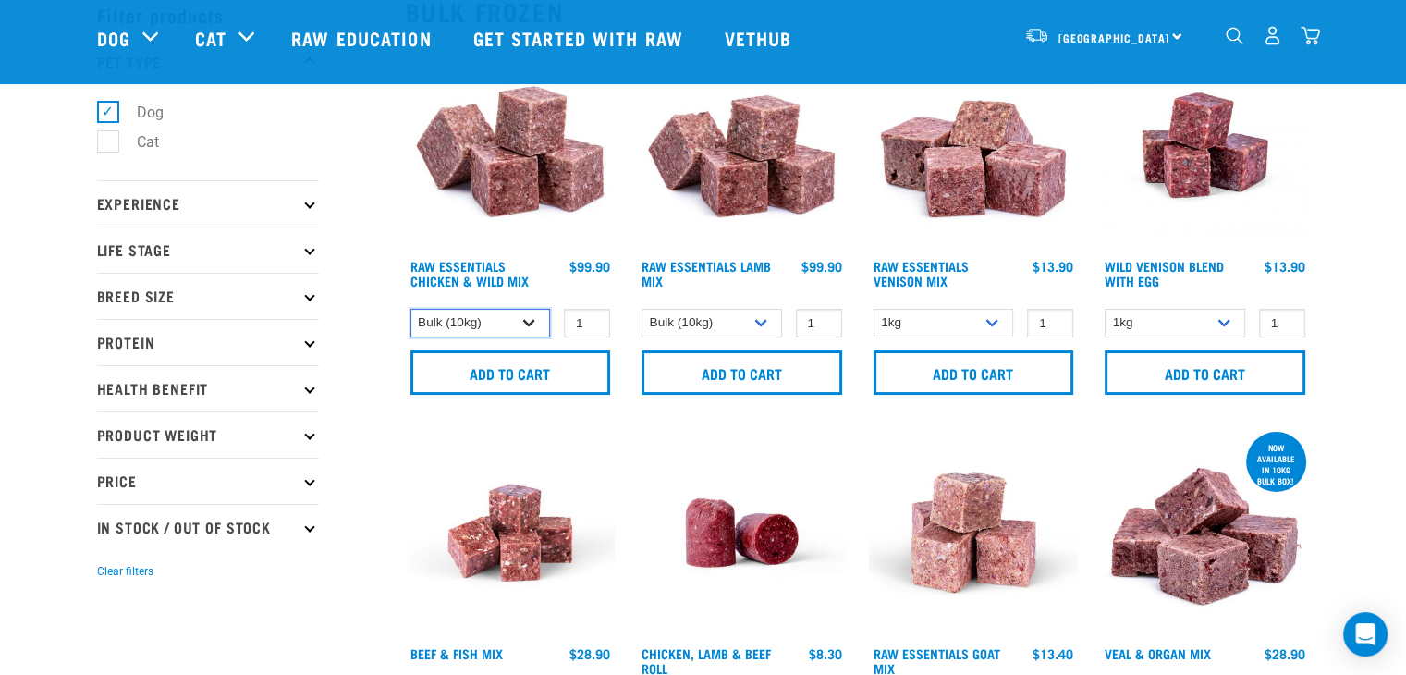
click at [529, 313] on select "1kg 3kg Bulk (10kg)" at bounding box center [481, 323] width 141 height 29
click at [411, 309] on select "1kg 3kg Bulk (10kg)" at bounding box center [481, 323] width 141 height 29
click at [532, 317] on select "1kg 3kg Bulk (10kg)" at bounding box center [481, 323] width 141 height 29
select select "14881"
click at [411, 309] on select "1kg 3kg Bulk (10kg)" at bounding box center [481, 323] width 141 height 29
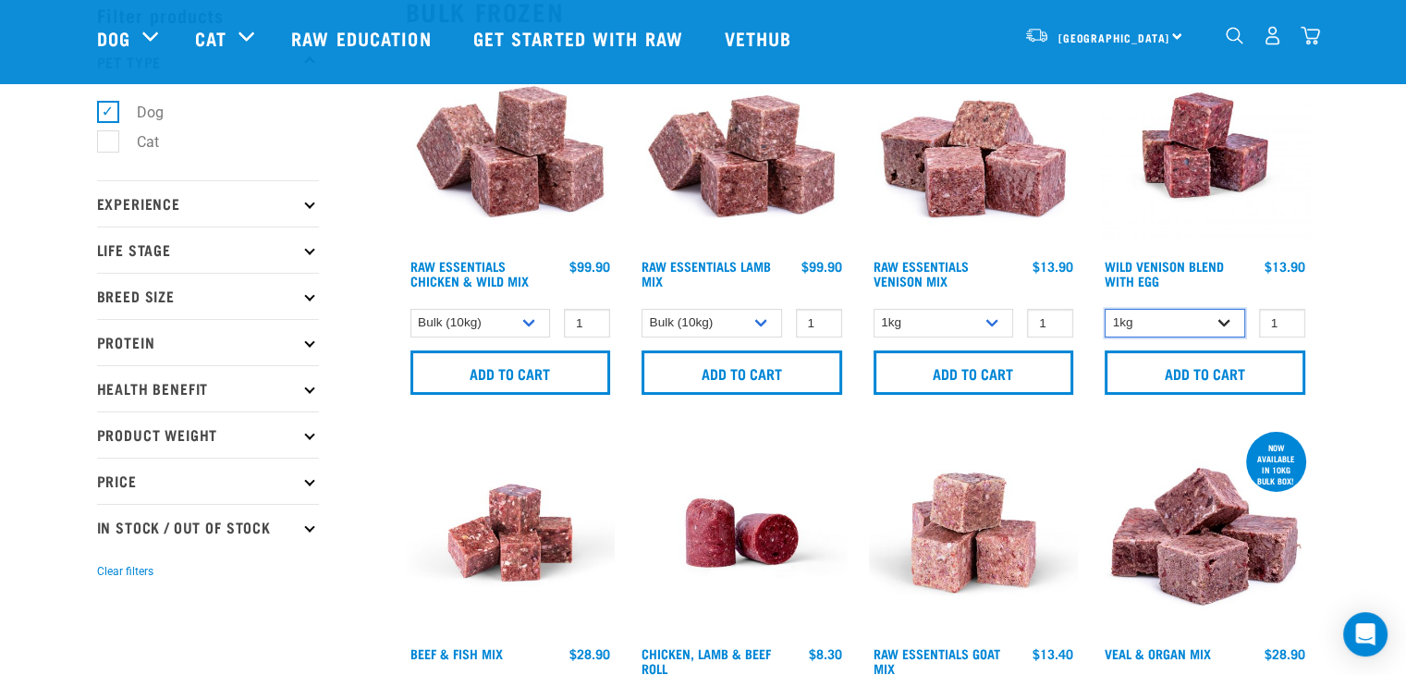
click at [1142, 311] on select "1kg 3kg Bulk (10kg)" at bounding box center [1175, 323] width 141 height 29
select select "50722"
click at [1105, 309] on select "1kg 3kg Bulk (10kg)" at bounding box center [1175, 323] width 141 height 29
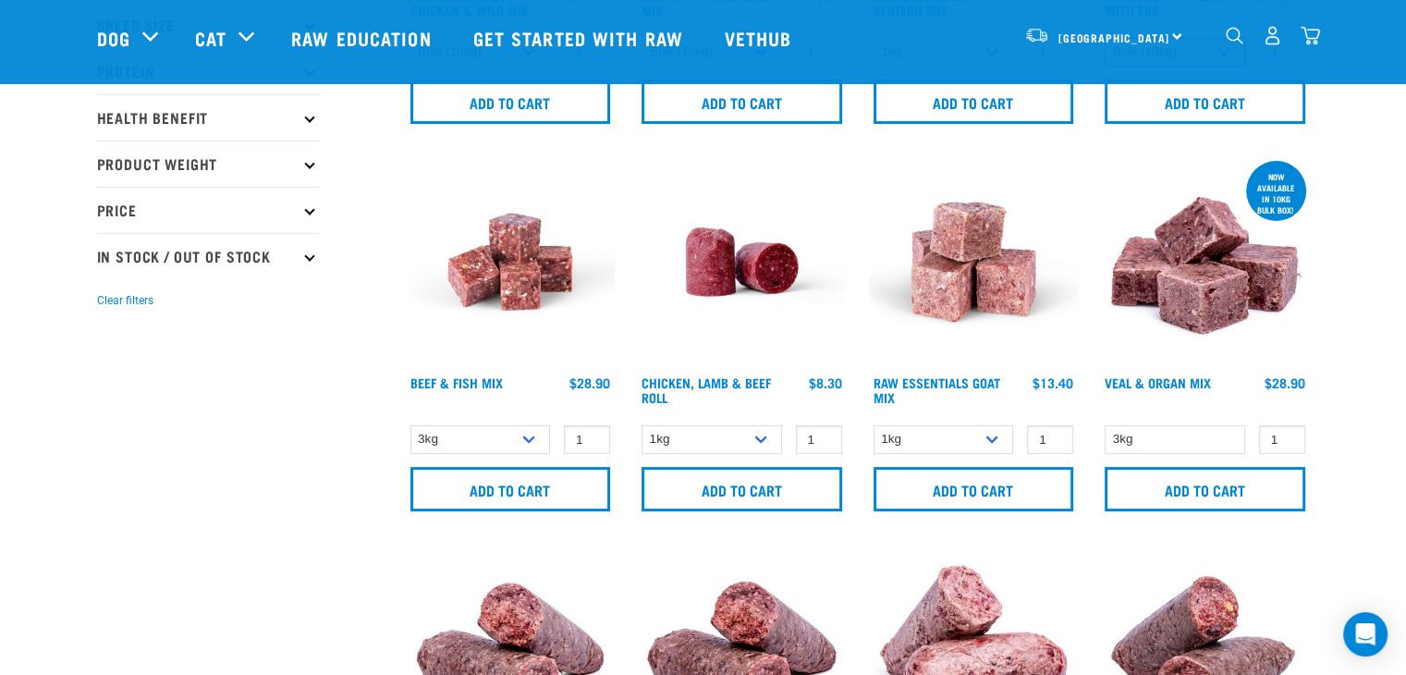
scroll to position [370, 0]
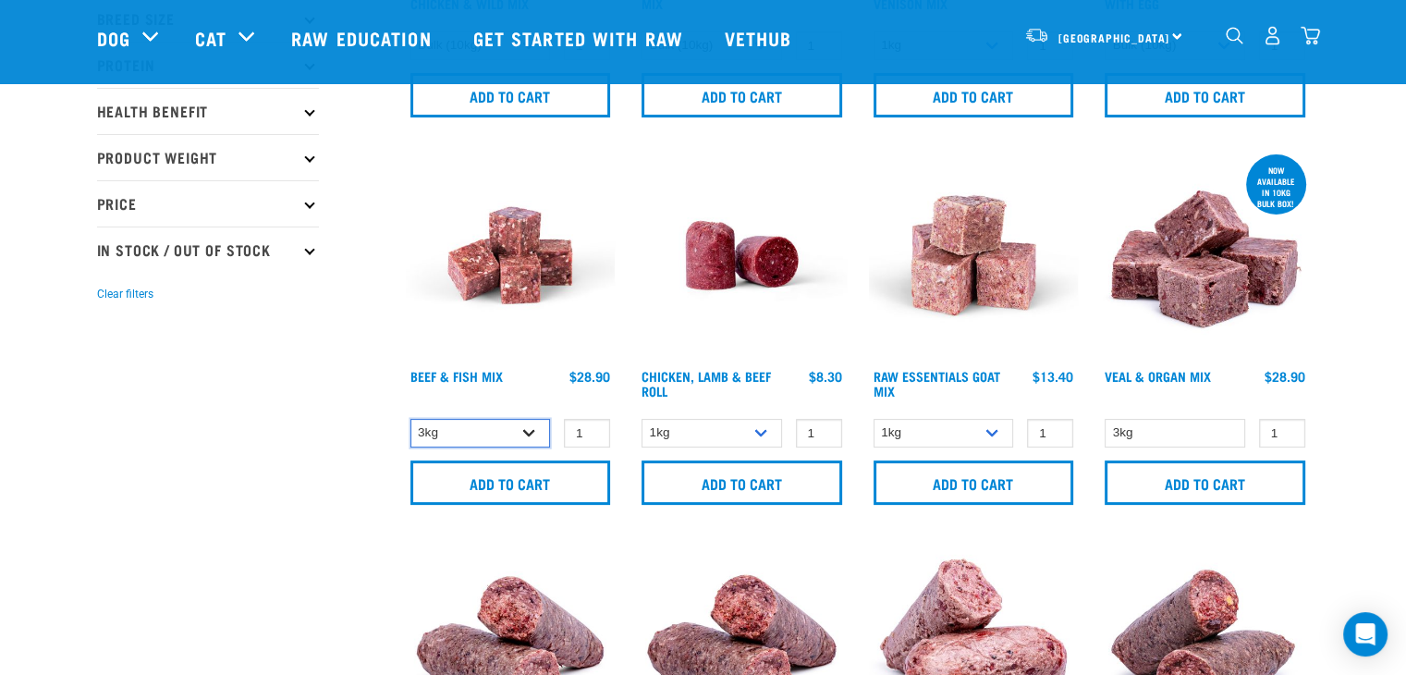
click at [499, 441] on select "3kg Bulk (10kg)" at bounding box center [481, 433] width 141 height 29
select select "435759"
click at [411, 419] on select "3kg Bulk (10kg)" at bounding box center [481, 433] width 141 height 29
click at [913, 426] on select "1kg 3kg" at bounding box center [944, 433] width 141 height 29
select select "337219"
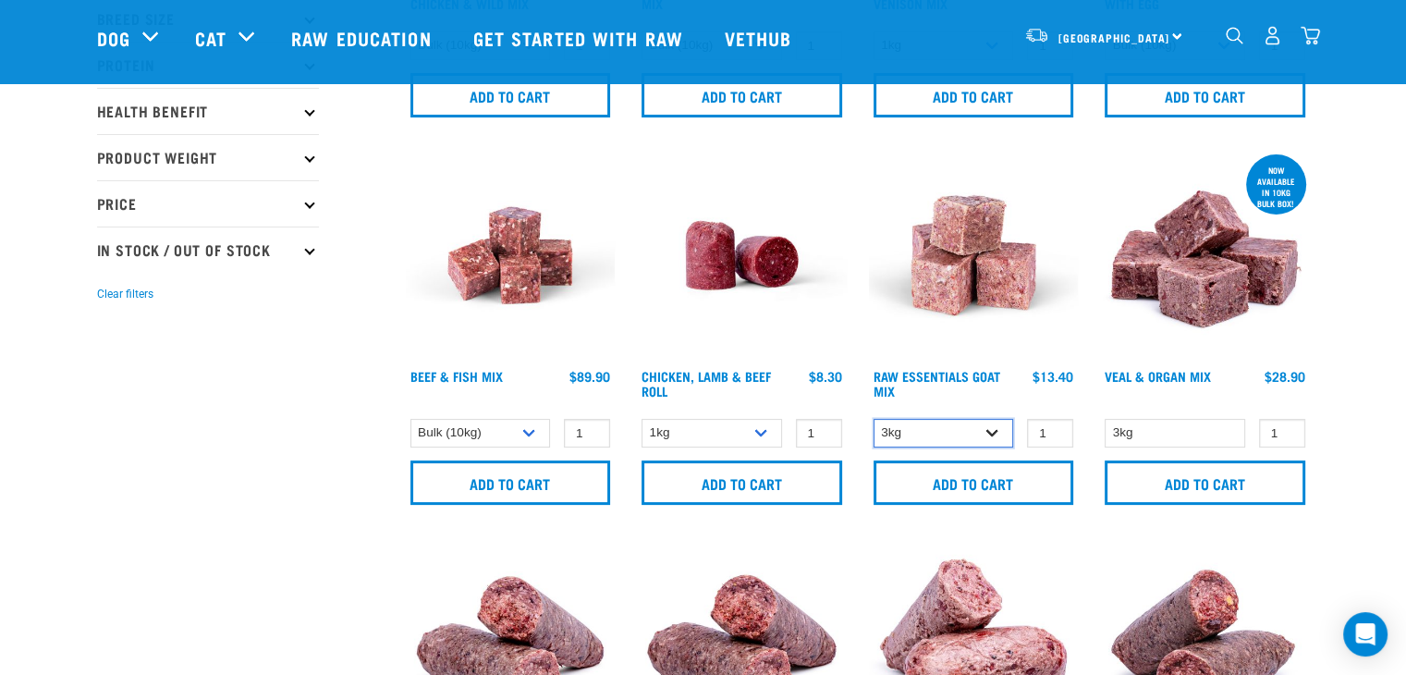
click at [874, 419] on select "1kg 3kg" at bounding box center [944, 433] width 141 height 29
click at [1125, 440] on select "3kg" at bounding box center [1175, 433] width 141 height 29
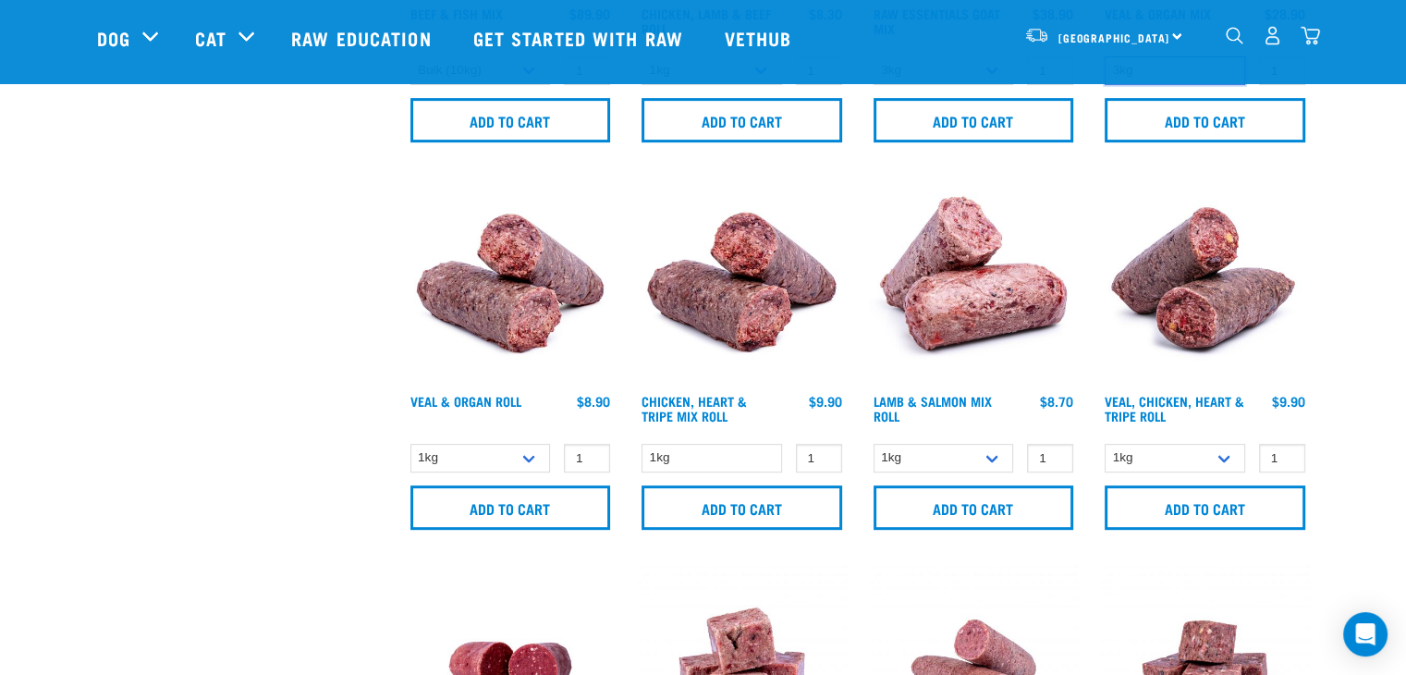
scroll to position [1110, 0]
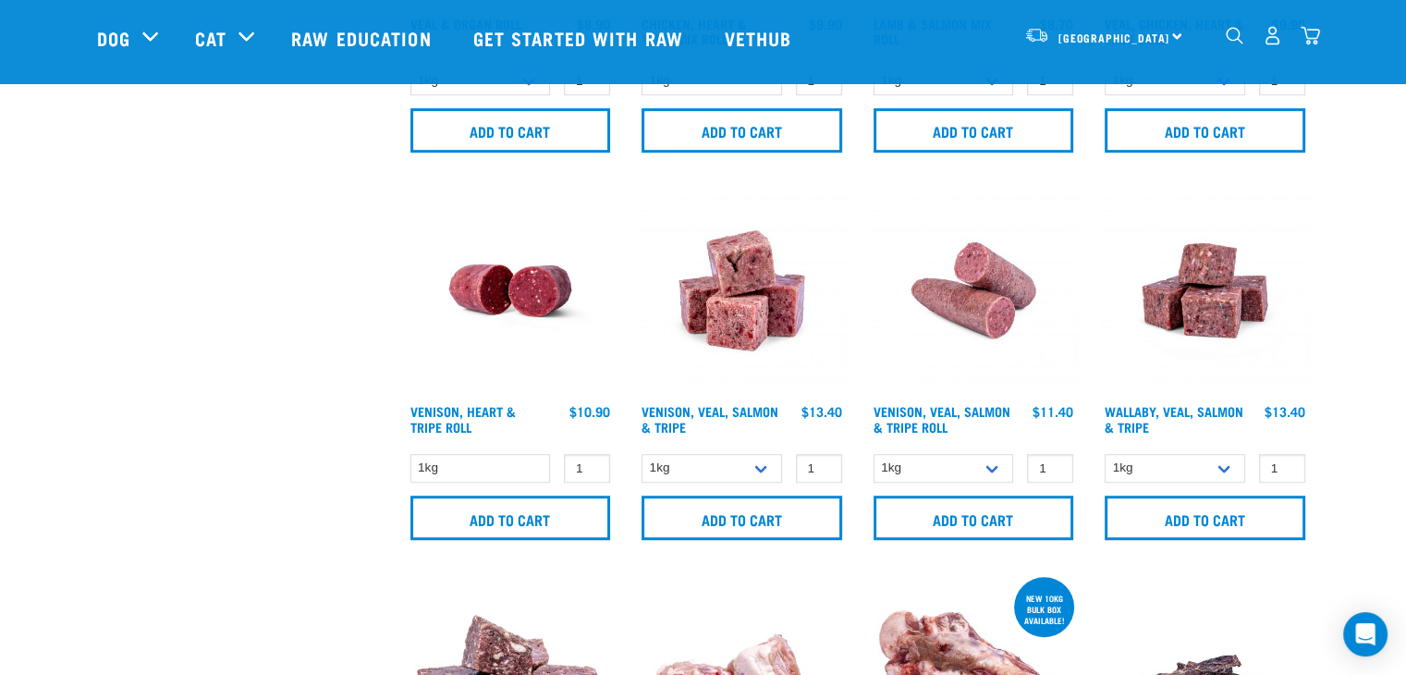
click at [1182, 484] on form "1kg 3kg 1" at bounding box center [1205, 497] width 210 height 90
click at [1180, 474] on select "1kg 3kg Bulk (18kg)" at bounding box center [1175, 468] width 141 height 29
select select "278010"
click at [1105, 454] on select "1kg 3kg Bulk (18kg)" at bounding box center [1175, 468] width 141 height 29
click at [719, 469] on select "1kg 3kg Bulk (18kg)" at bounding box center [712, 468] width 141 height 29
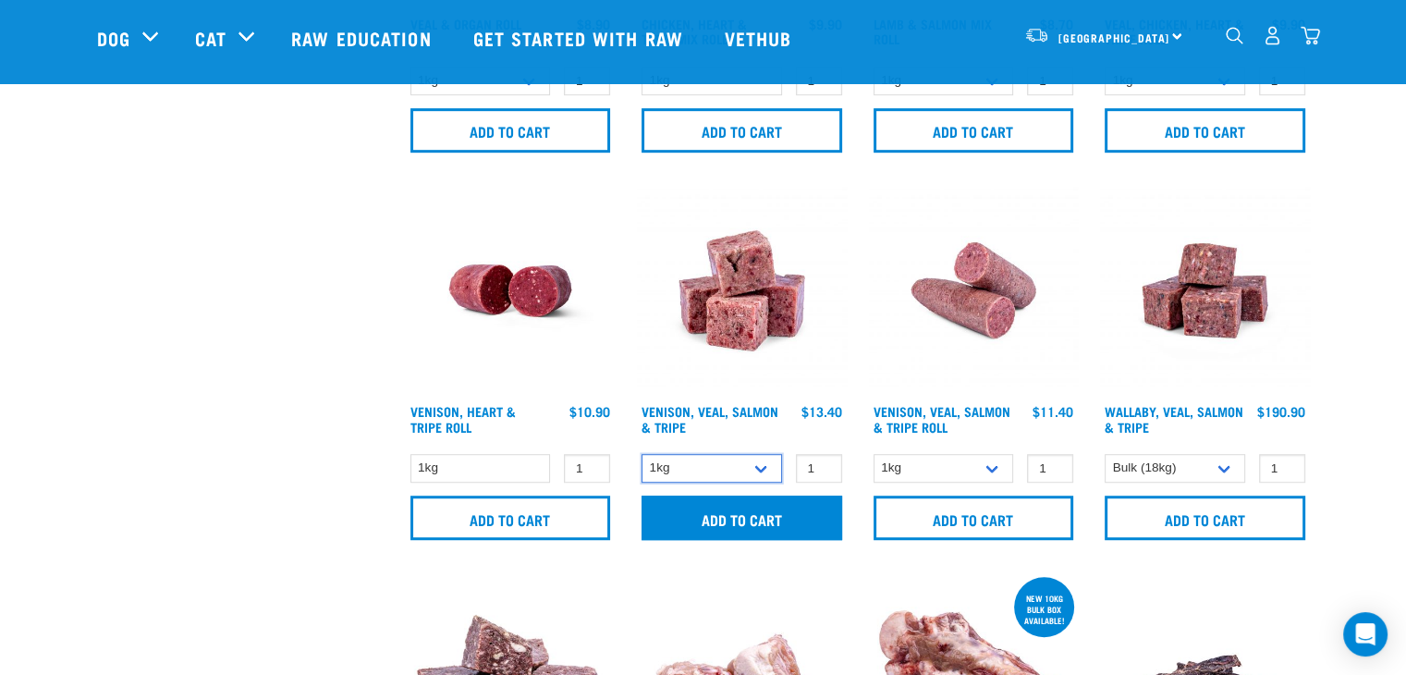
select select "327935"
click at [642, 454] on select "1kg 3kg Bulk (18kg)" at bounding box center [712, 468] width 141 height 29
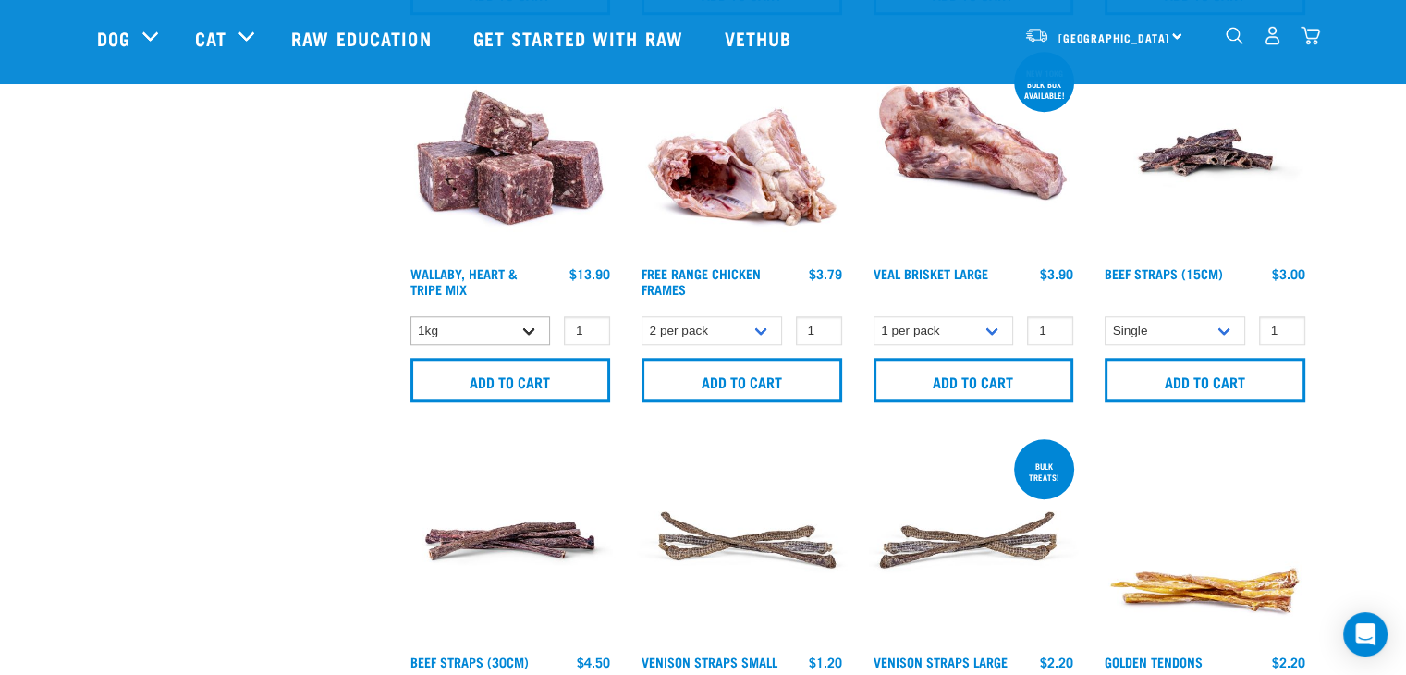
scroll to position [1572, 0]
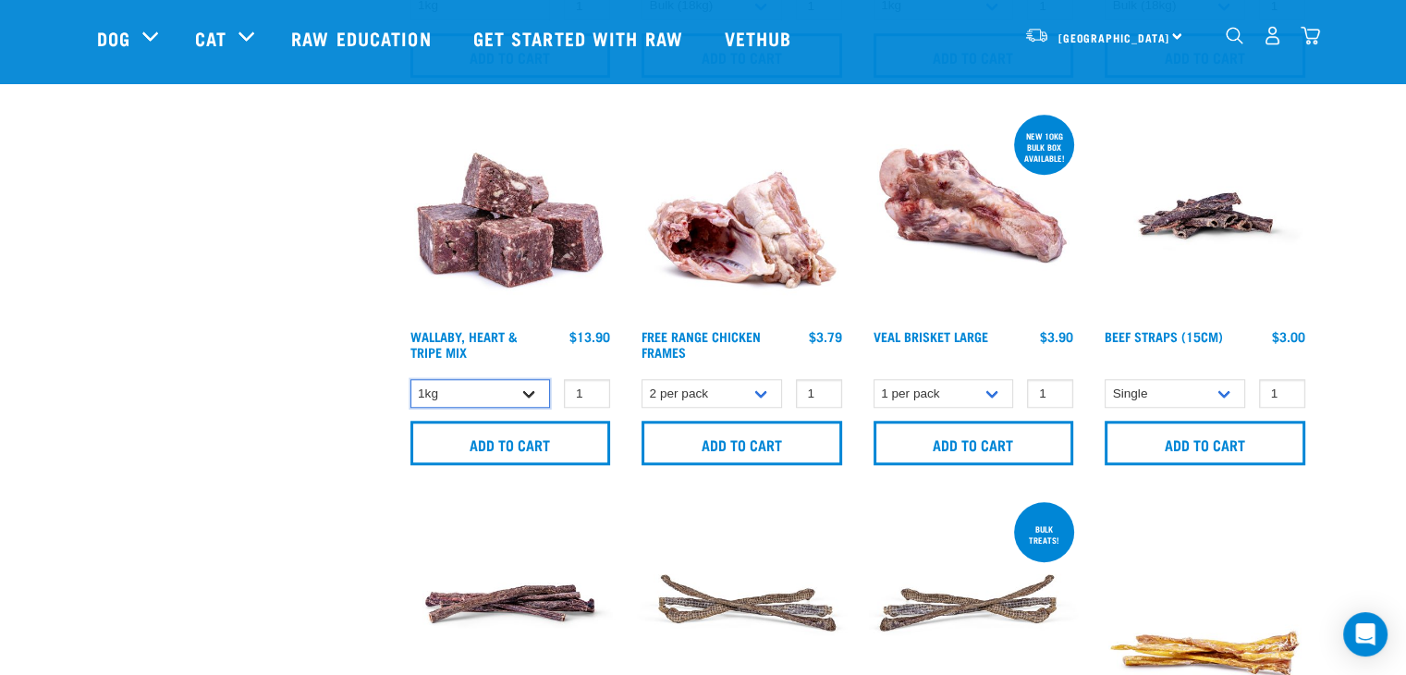
click at [481, 398] on select "1kg 3kg" at bounding box center [481, 393] width 141 height 29
select select "776"
click at [411, 379] on select "1kg 3kg" at bounding box center [481, 393] width 141 height 29
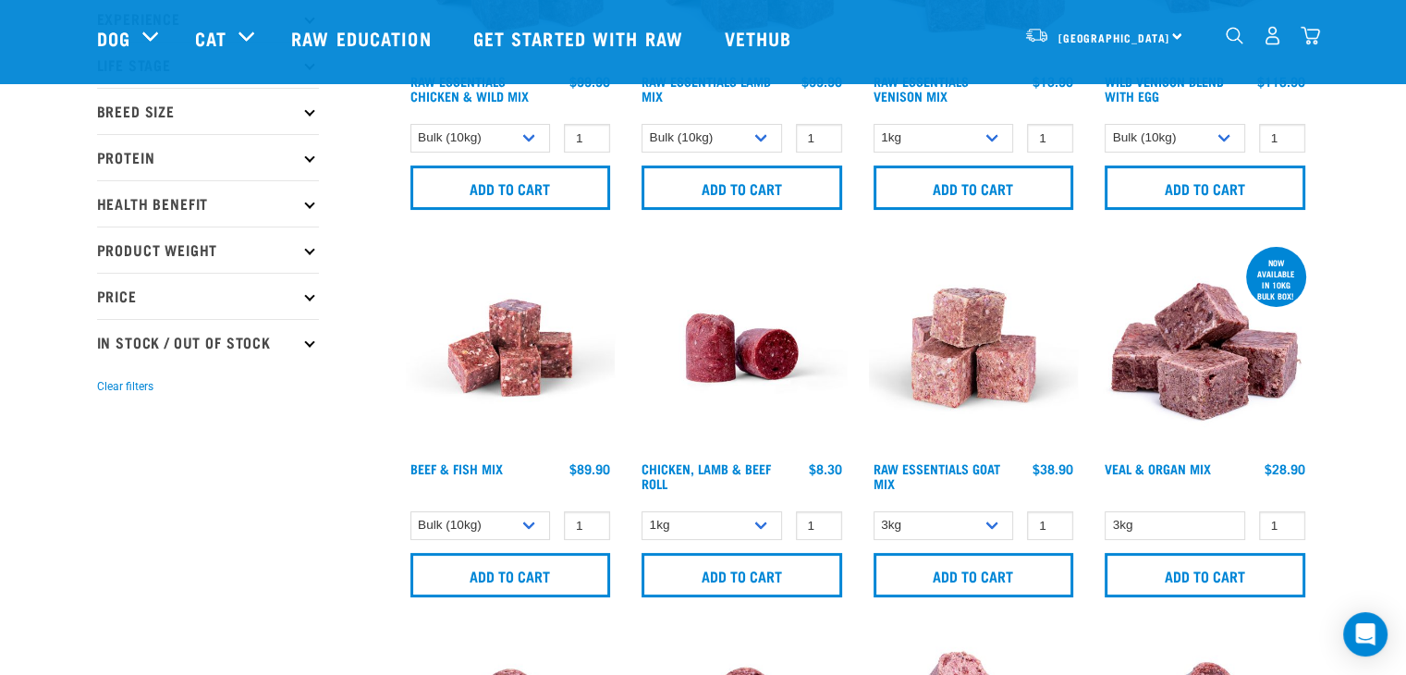
scroll to position [0, 0]
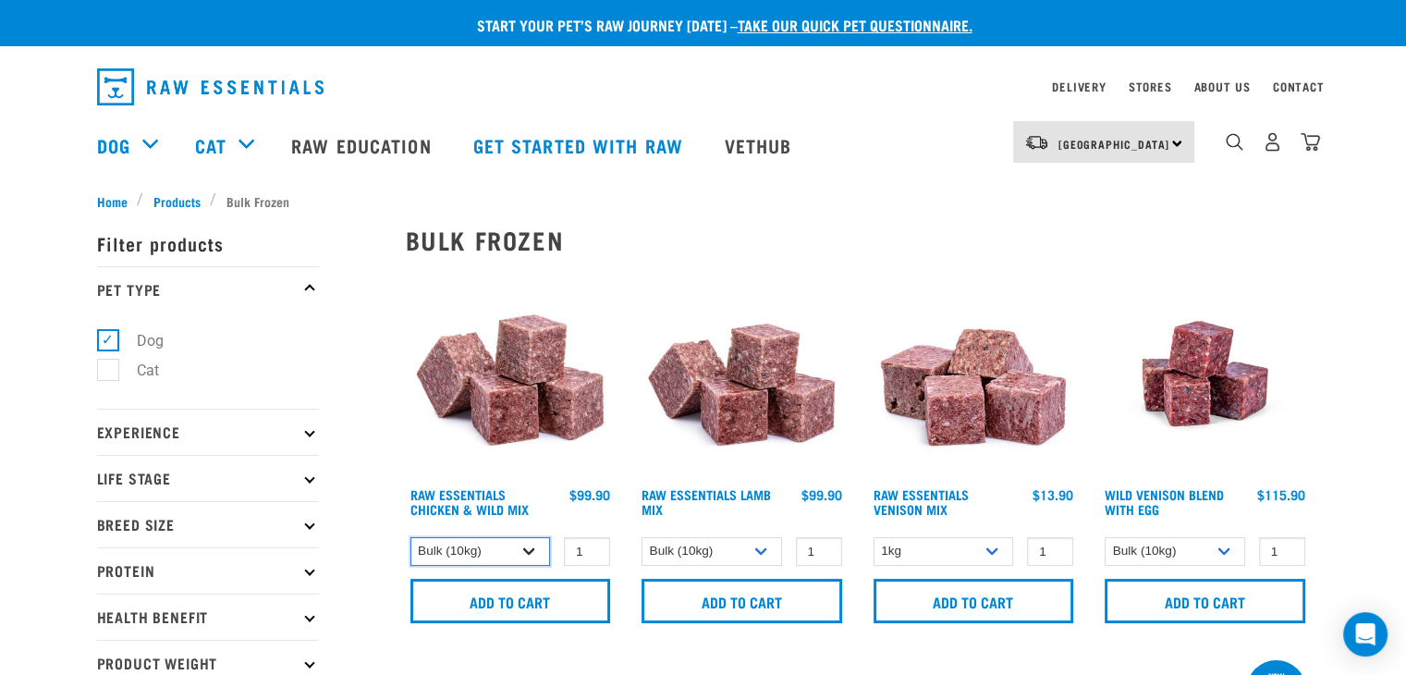
click at [496, 552] on select "1kg 3kg Bulk (10kg)" at bounding box center [481, 551] width 141 height 29
click at [411, 537] on select "1kg 3kg Bulk (10kg)" at bounding box center [481, 551] width 141 height 29
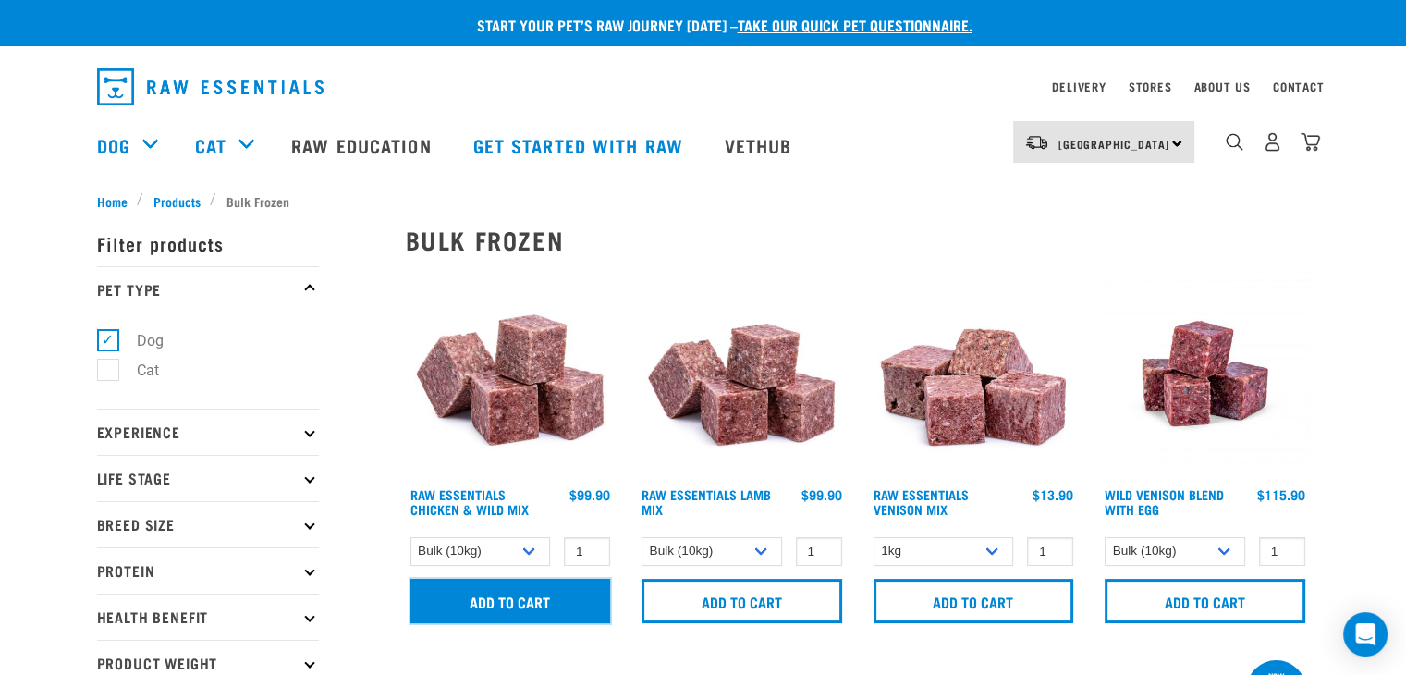
click at [573, 618] on input "Add to cart" at bounding box center [511, 601] width 201 height 44
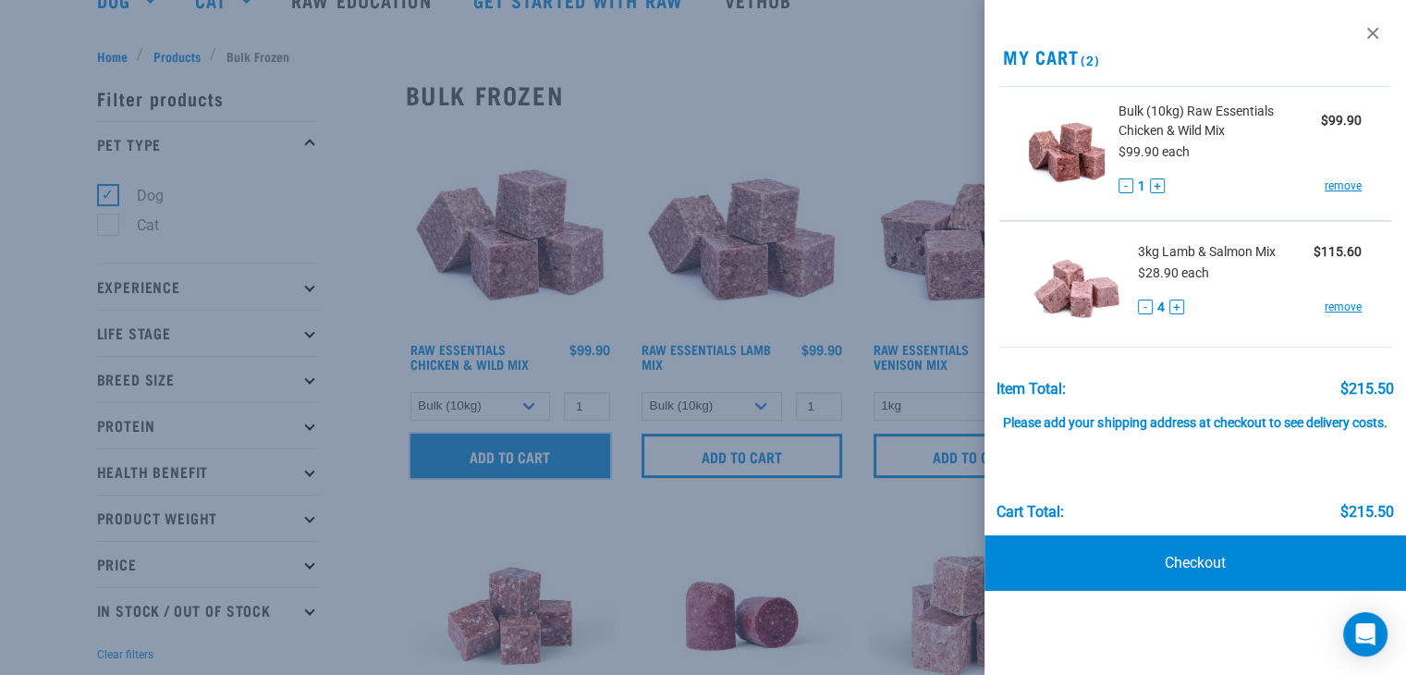
scroll to position [185, 0]
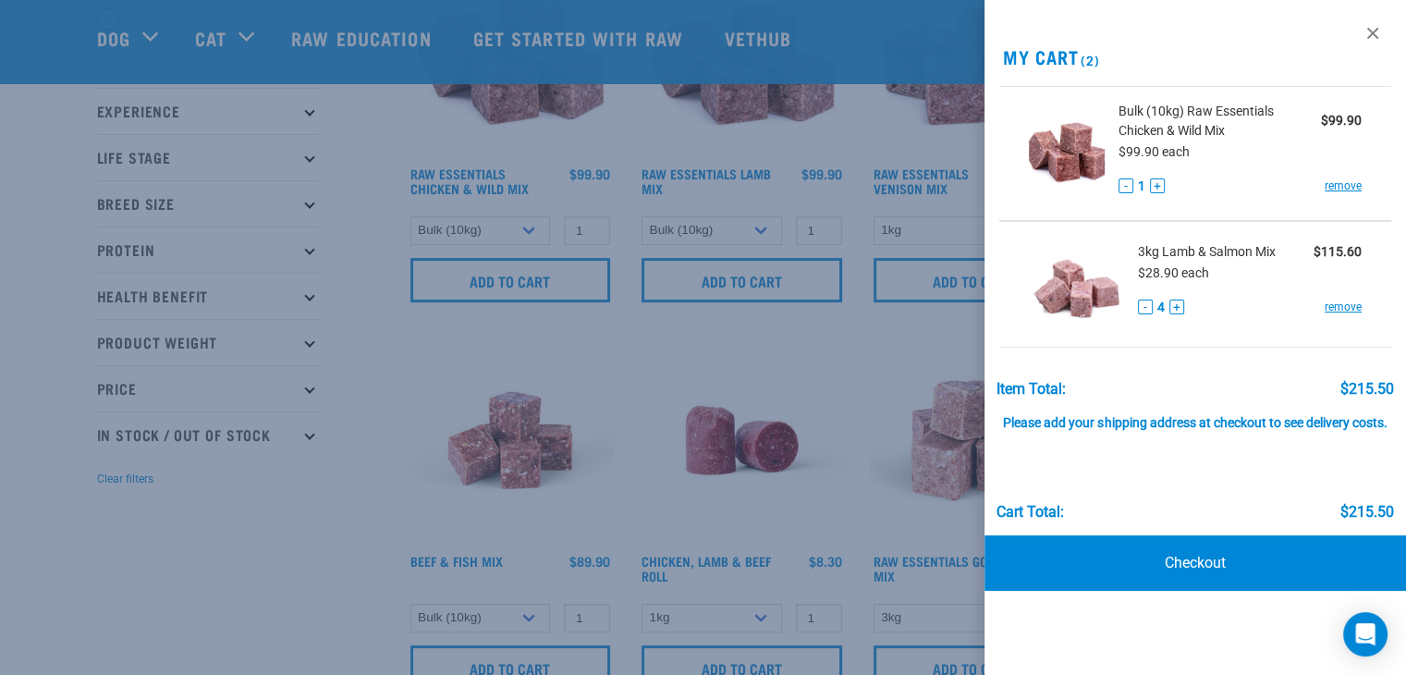
click at [899, 189] on div at bounding box center [703, 337] width 1406 height 675
